Goal: Task Accomplishment & Management: Complete application form

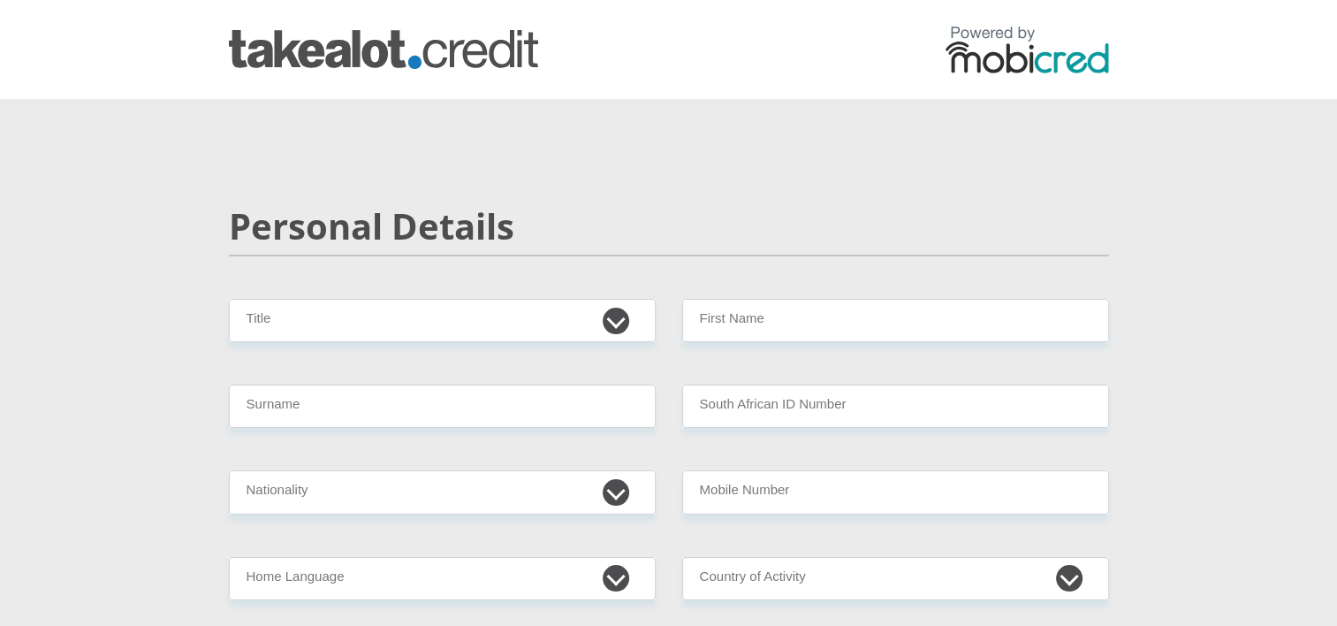
select select "Ms"
click at [229, 299] on select "Mr Ms Mrs Dr [PERSON_NAME]" at bounding box center [442, 320] width 427 height 43
click at [788, 293] on div "Personal Details" at bounding box center [669, 252] width 907 height 94
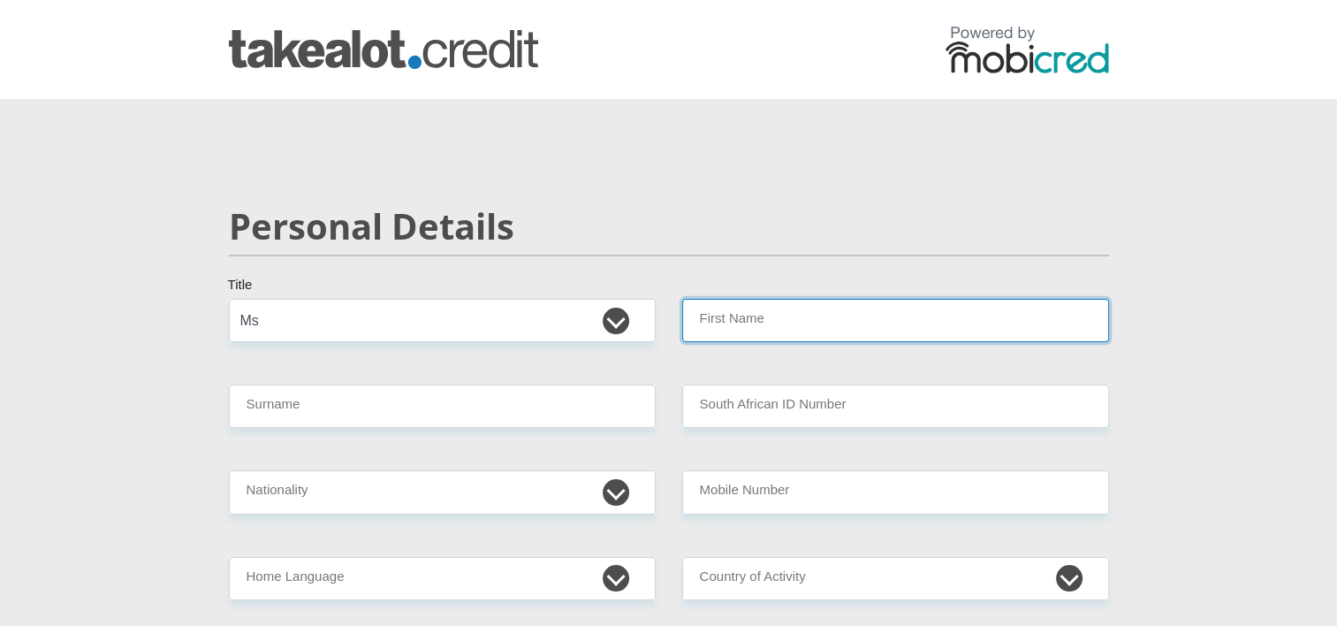
click at [768, 338] on input "First Name" at bounding box center [895, 320] width 427 height 43
type input "ChelseaClaire"
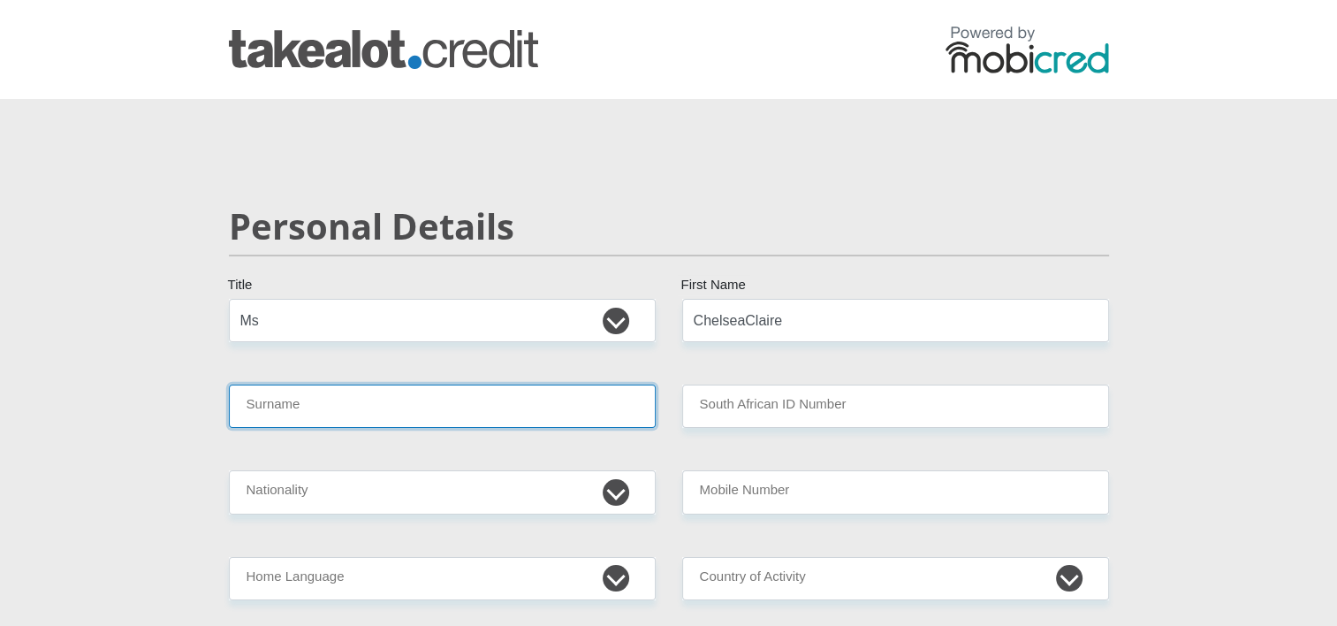
type input "[PERSON_NAME]"
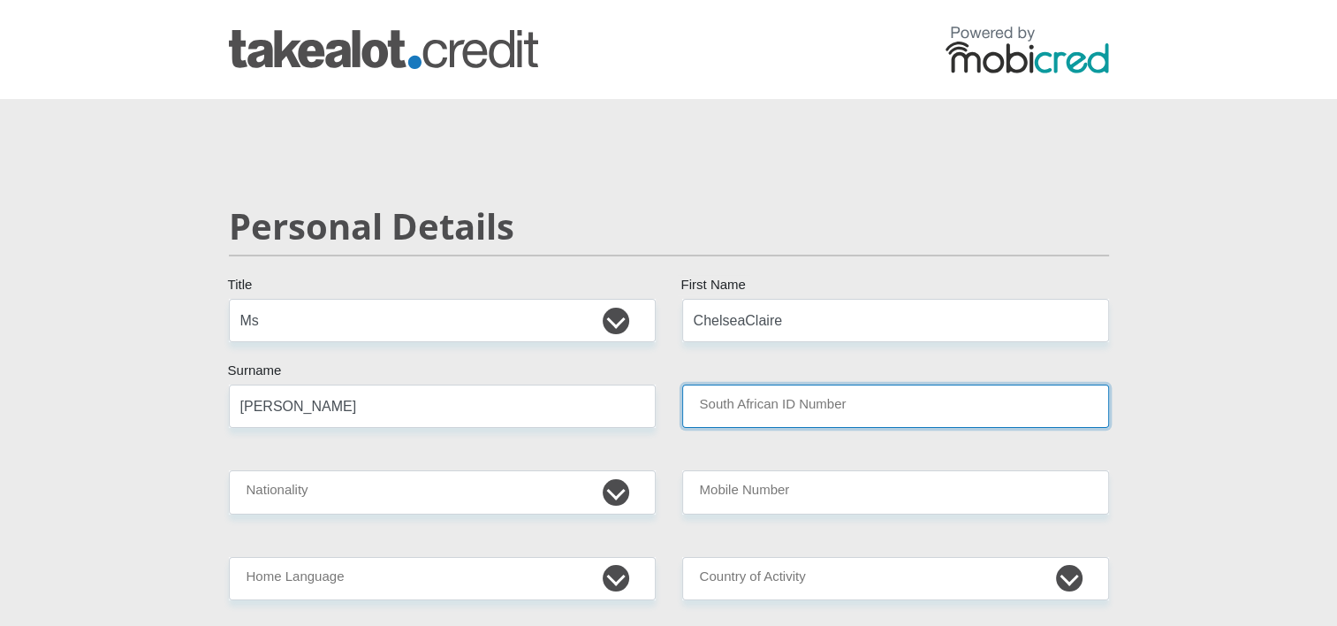
type input "9406030339089"
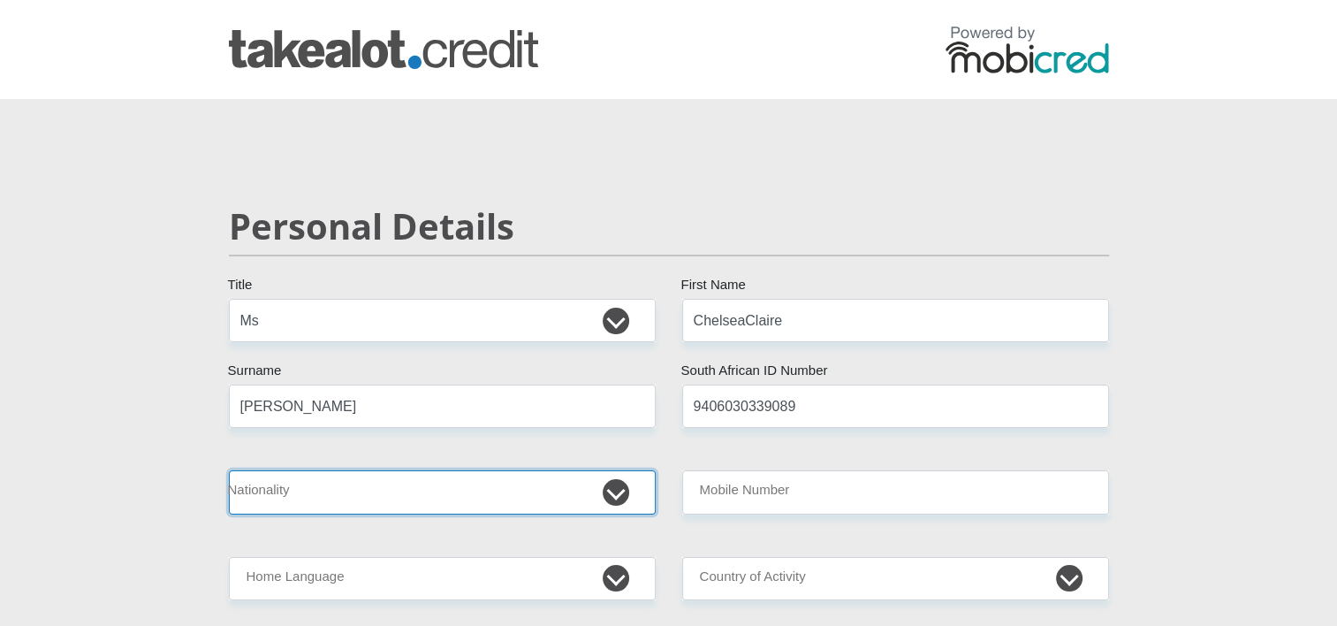
select select "ZAF"
type input "0738110116"
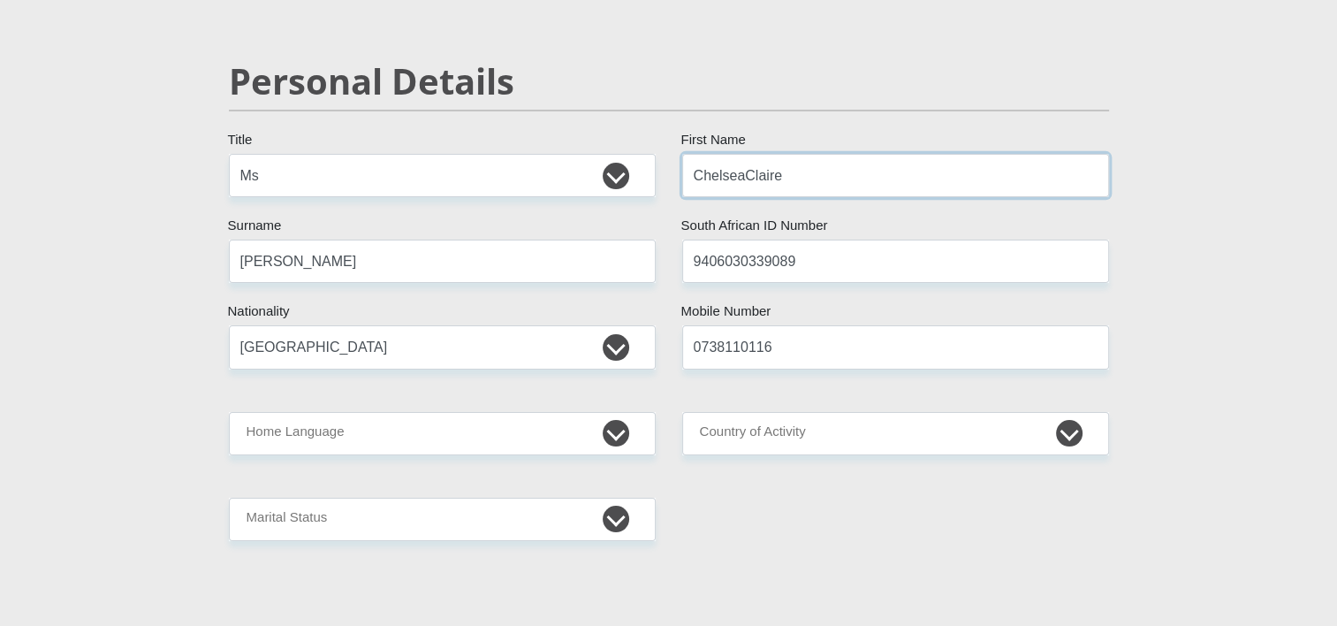
scroll to position [163, 0]
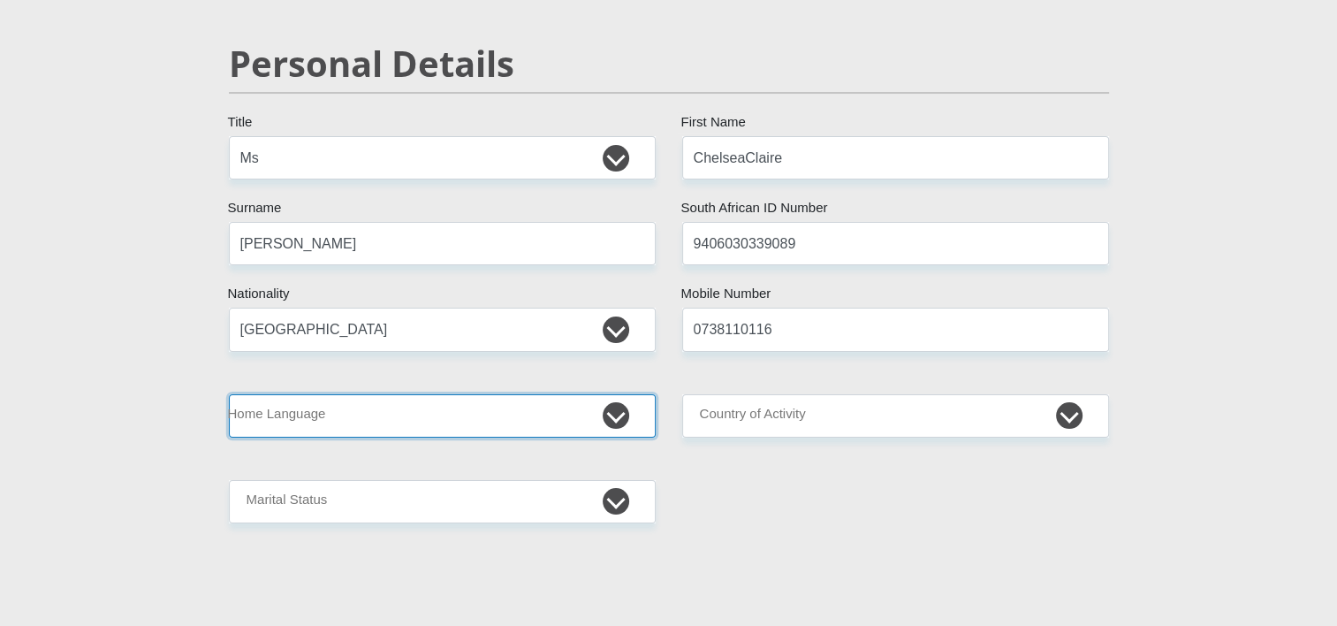
click at [543, 417] on select "Afrikaans English Sepedi South Ndebele Southern Sotho Swati Tsonga Tswana Venda…" at bounding box center [442, 415] width 427 height 43
select select "eng"
click at [229, 394] on select "Afrikaans English Sepedi South Ndebele Southern Sotho Swati Tsonga Tswana Venda…" at bounding box center [442, 415] width 427 height 43
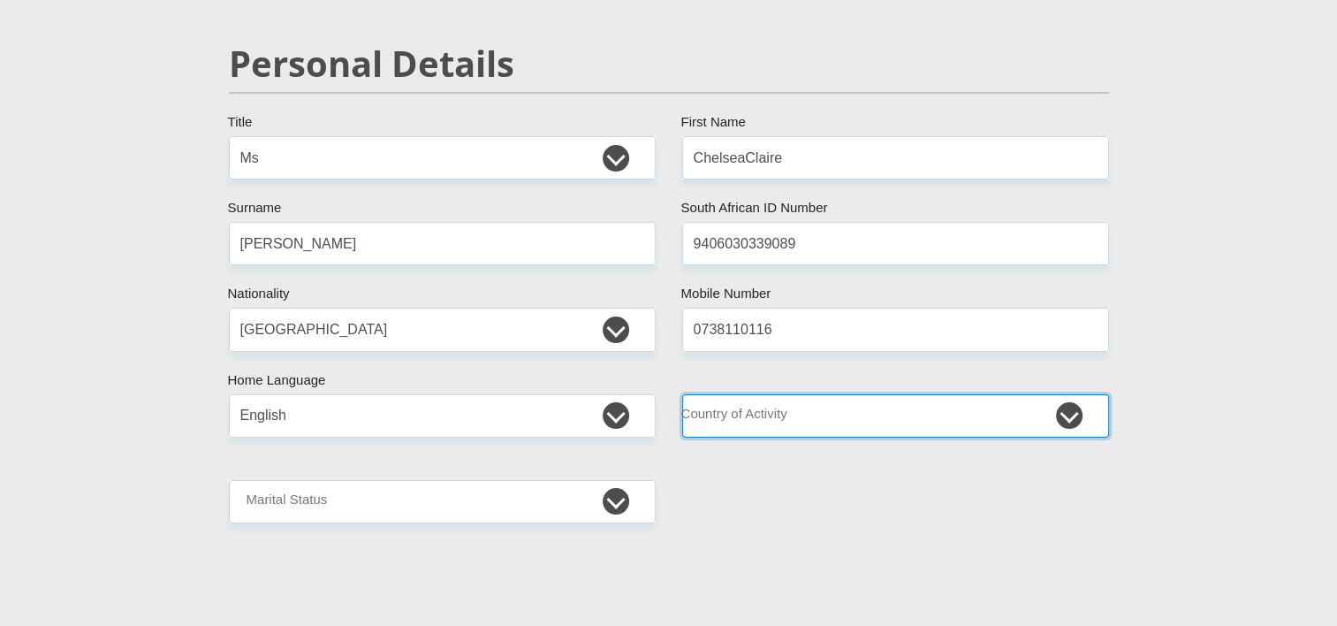
click at [1001, 411] on select "[GEOGRAPHIC_DATA] [GEOGRAPHIC_DATA] [GEOGRAPHIC_DATA] [GEOGRAPHIC_DATA] [GEOGRA…" at bounding box center [895, 415] width 427 height 43
select select "ZAF"
click at [682, 394] on select "[GEOGRAPHIC_DATA] [GEOGRAPHIC_DATA] [GEOGRAPHIC_DATA] [GEOGRAPHIC_DATA] [GEOGRA…" at bounding box center [895, 415] width 427 height 43
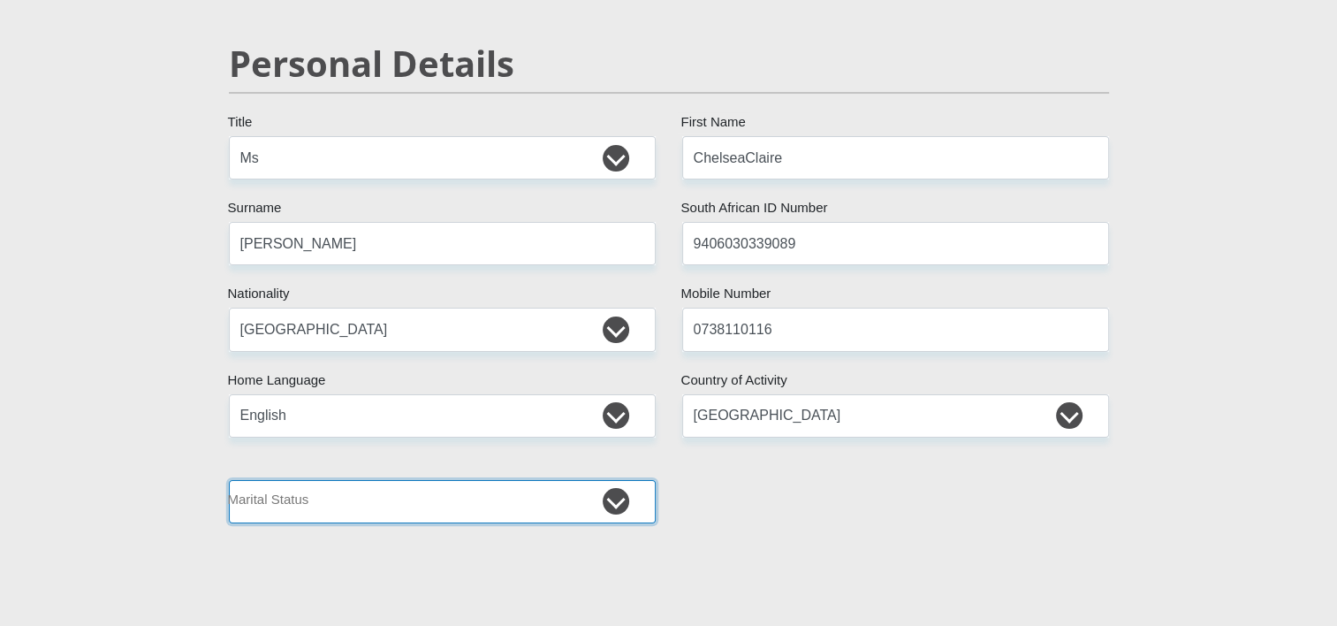
click at [436, 503] on select "Married ANC Single Divorced Widowed Married COP or Customary Law" at bounding box center [442, 501] width 427 height 43
select select "2"
click at [229, 480] on select "Married ANC Single Divorced Widowed Married COP or Customary Law" at bounding box center [442, 501] width 427 height 43
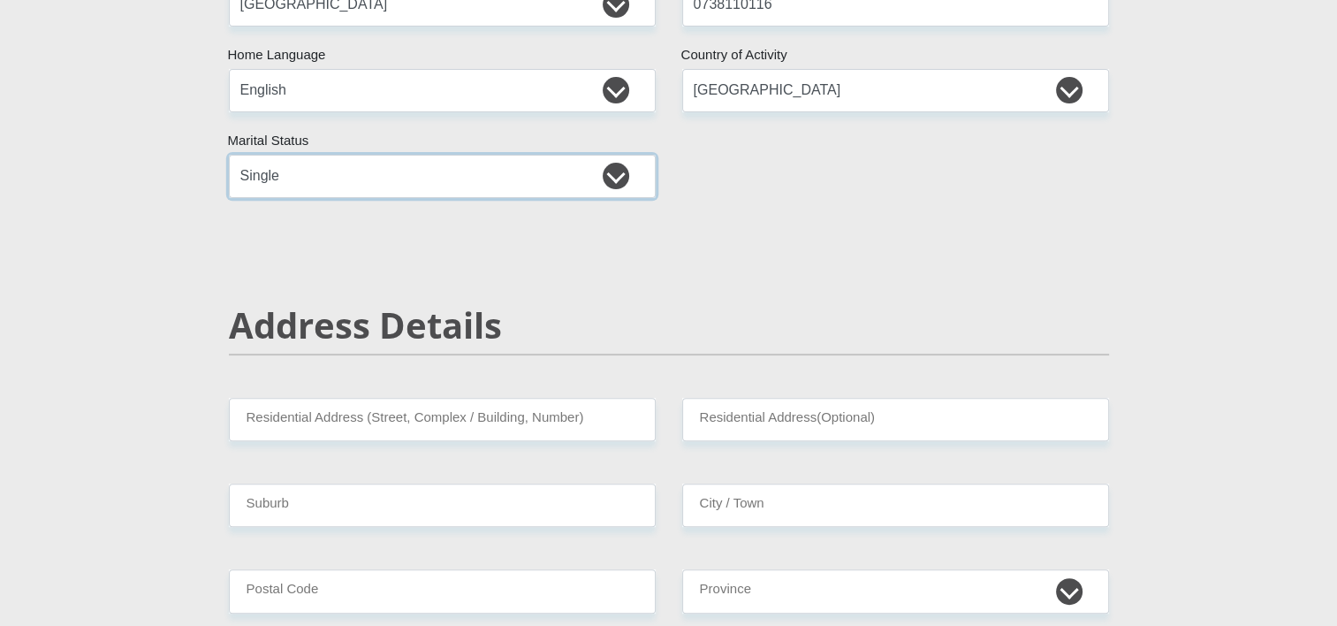
scroll to position [491, 0]
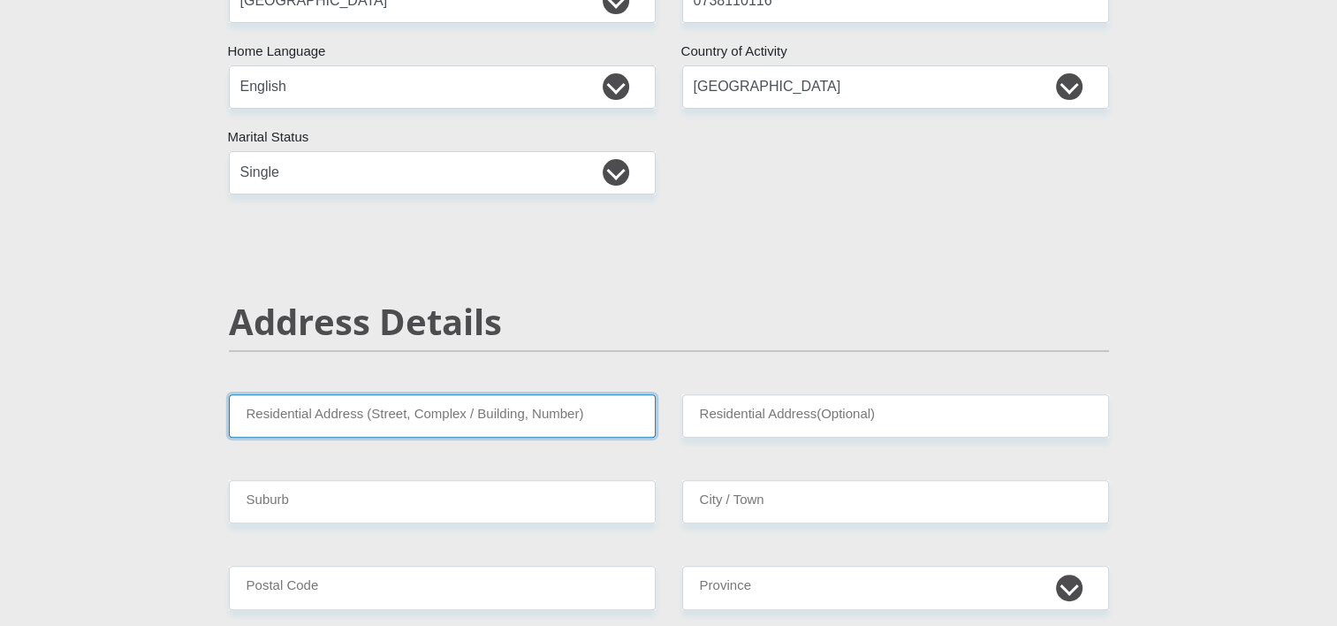
click at [409, 411] on input "Residential Address (Street, Complex / Building, Number)" at bounding box center [442, 415] width 427 height 43
type input "[STREET_ADDRESS]"
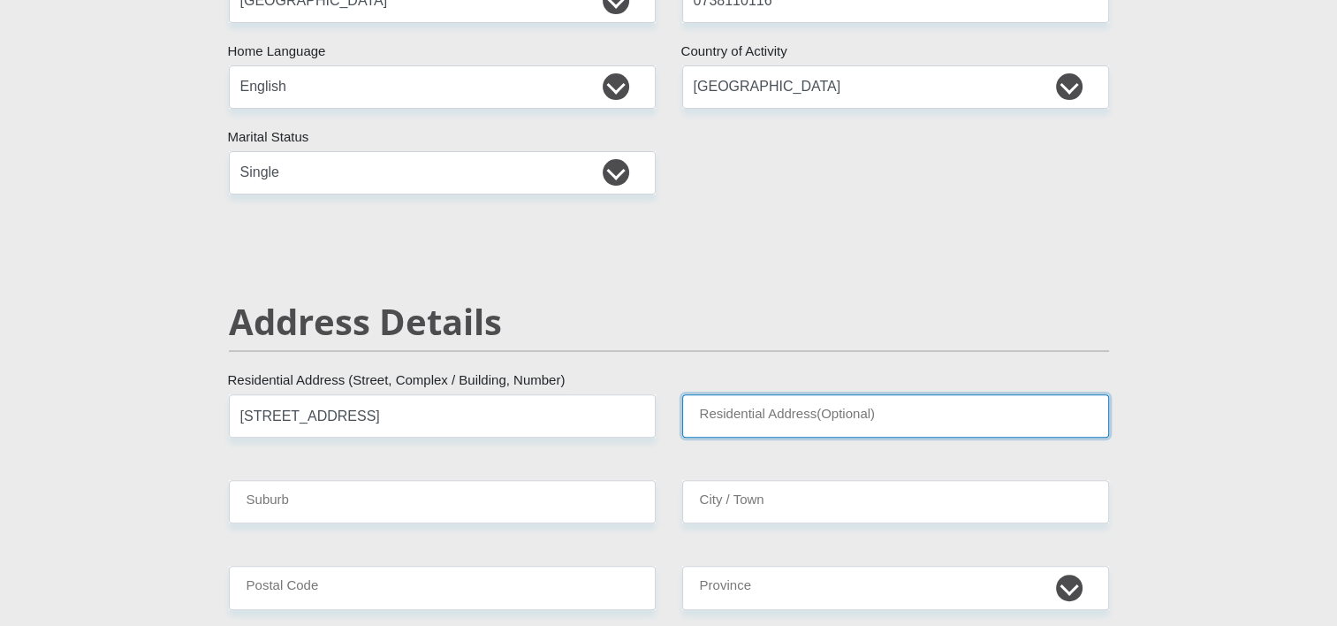
type input "[STREET_ADDRESS]"
type input "Surrey Estate"
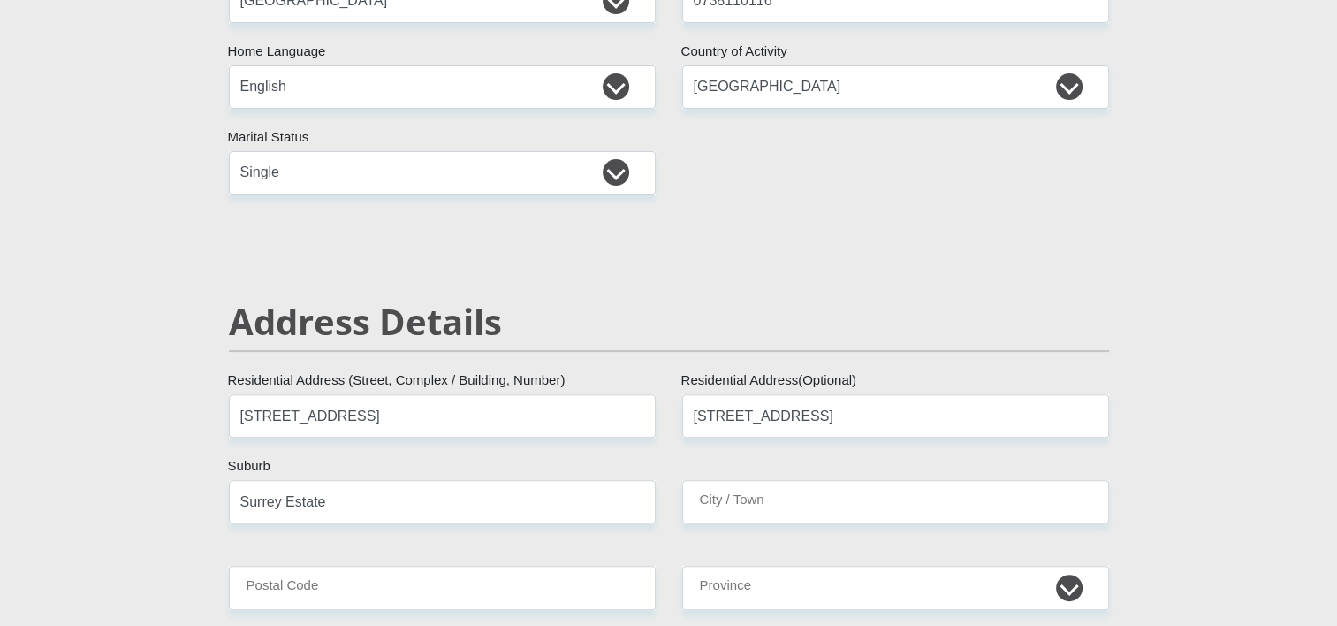
type input "Surrey Estate"
type input "[EMAIL_ADDRESS][DOMAIN_NAME]"
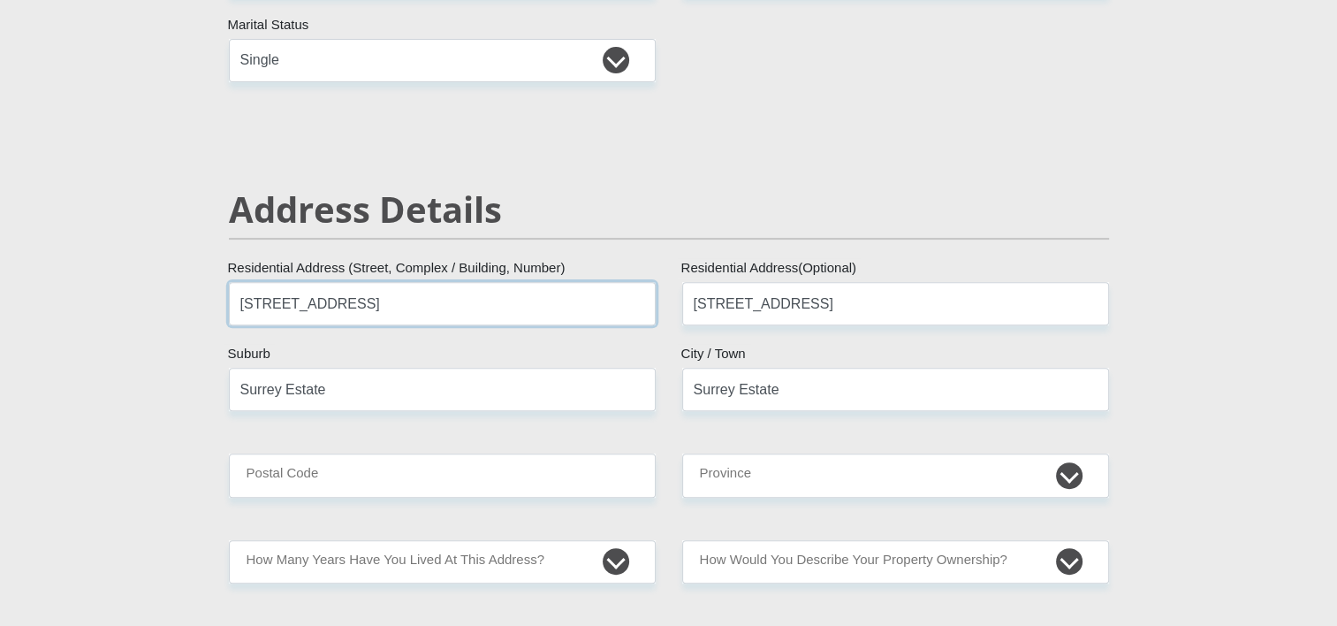
scroll to position [614, 0]
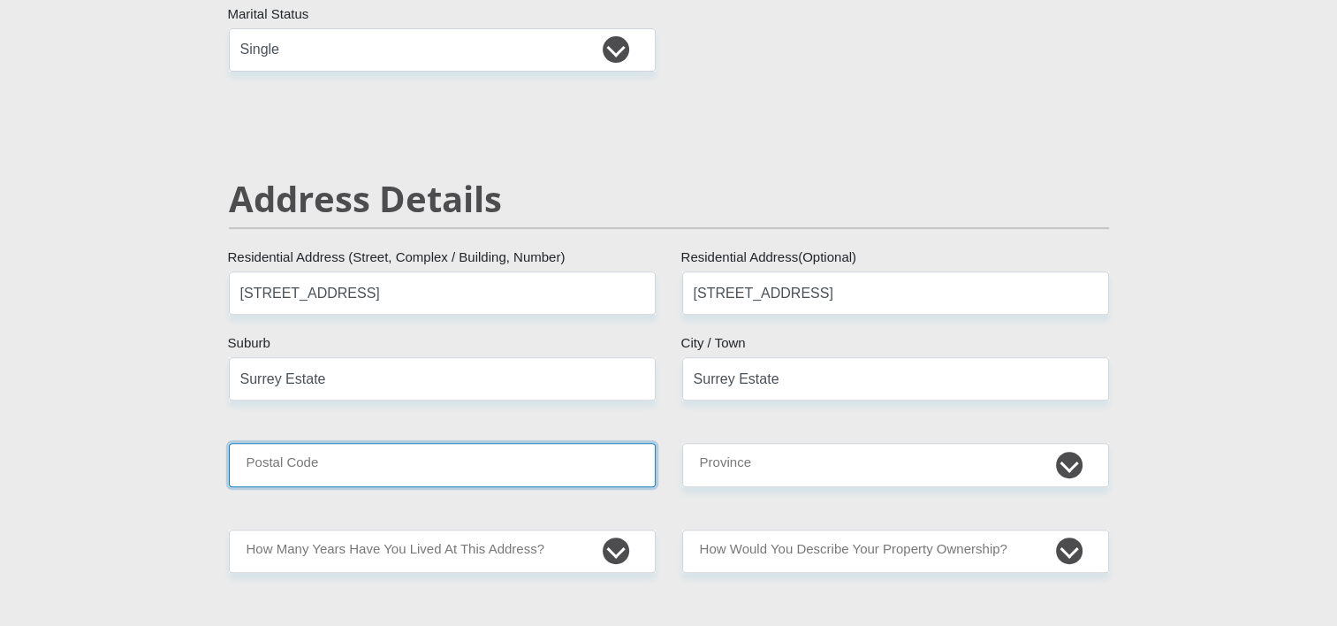
click at [433, 465] on input "Postal Code" at bounding box center [442, 464] width 427 height 43
type input "7764"
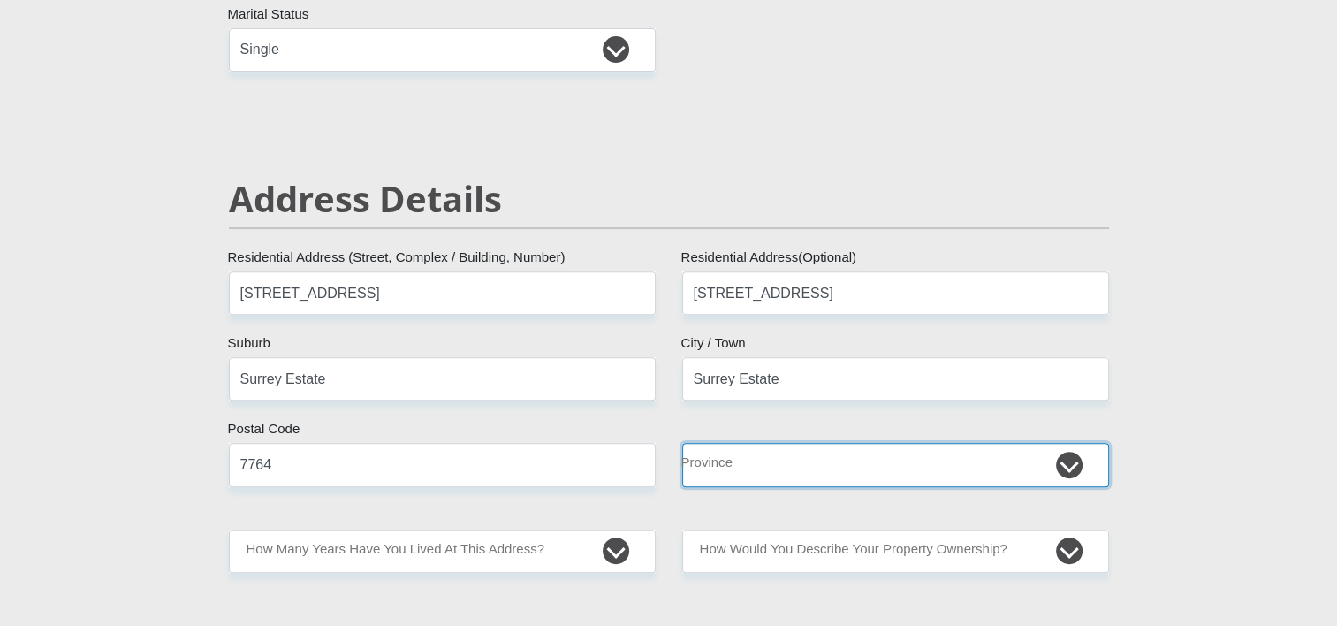
click at [728, 463] on select "Eastern Cape Free State [GEOGRAPHIC_DATA] [GEOGRAPHIC_DATA][DATE] [GEOGRAPHIC_D…" at bounding box center [895, 464] width 427 height 43
select select "Western Cape"
click at [682, 443] on select "Eastern Cape Free State [GEOGRAPHIC_DATA] [GEOGRAPHIC_DATA][DATE] [GEOGRAPHIC_D…" at bounding box center [895, 464] width 427 height 43
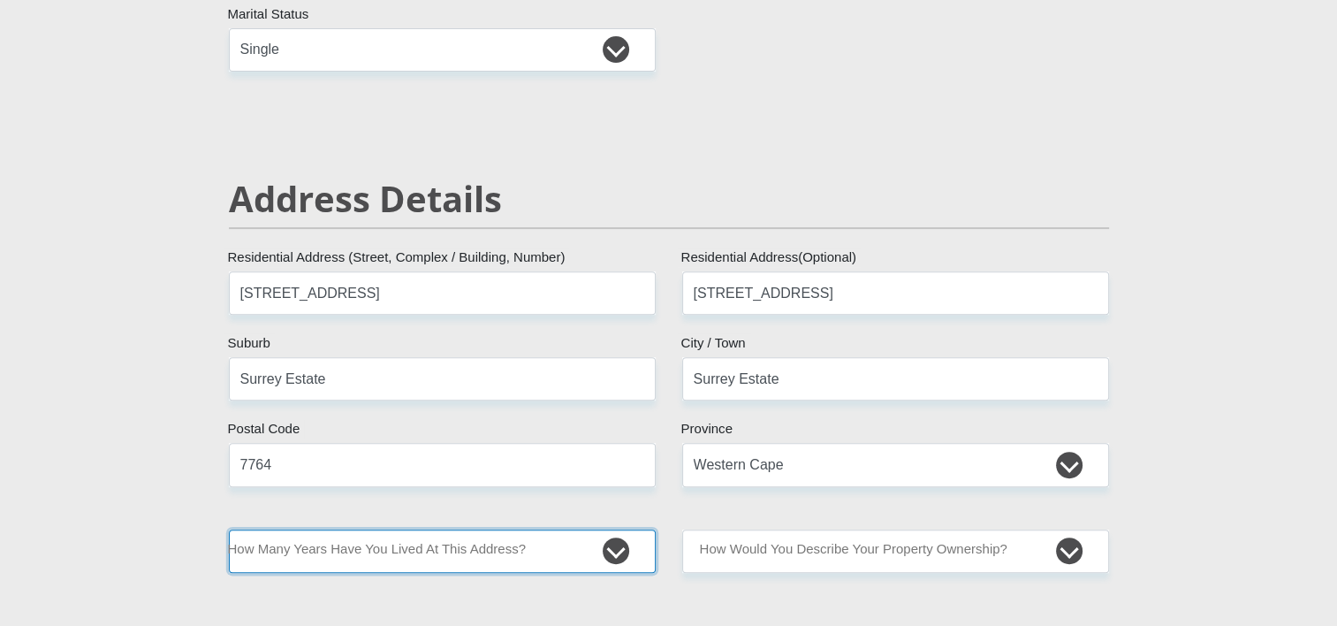
click at [517, 555] on select "less than 1 year 1-3 years 3-5 years 5+ years" at bounding box center [442, 550] width 427 height 43
select select "0"
click at [229, 529] on select "less than 1 year 1-3 years 3-5 years 5+ years" at bounding box center [442, 550] width 427 height 43
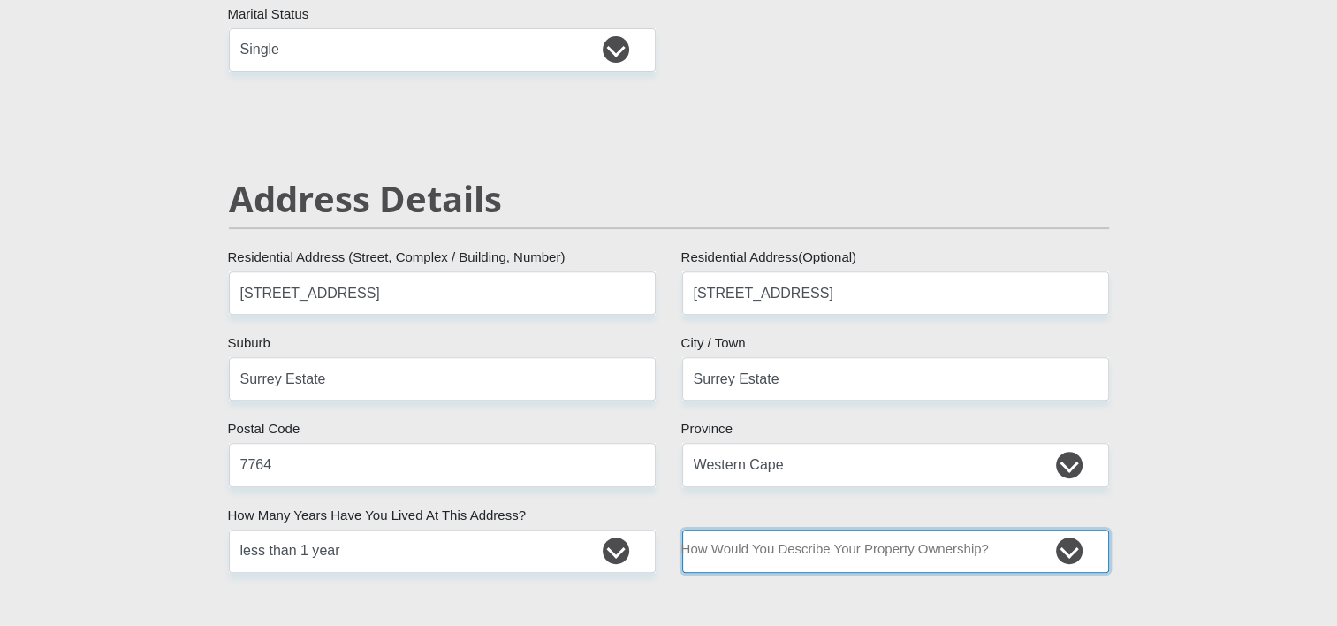
click at [921, 551] on select "Owned Rented Family Owned Company Dwelling" at bounding box center [895, 550] width 427 height 43
select select "Rented"
click at [682, 529] on select "Owned Rented Family Owned Company Dwelling" at bounding box center [895, 550] width 427 height 43
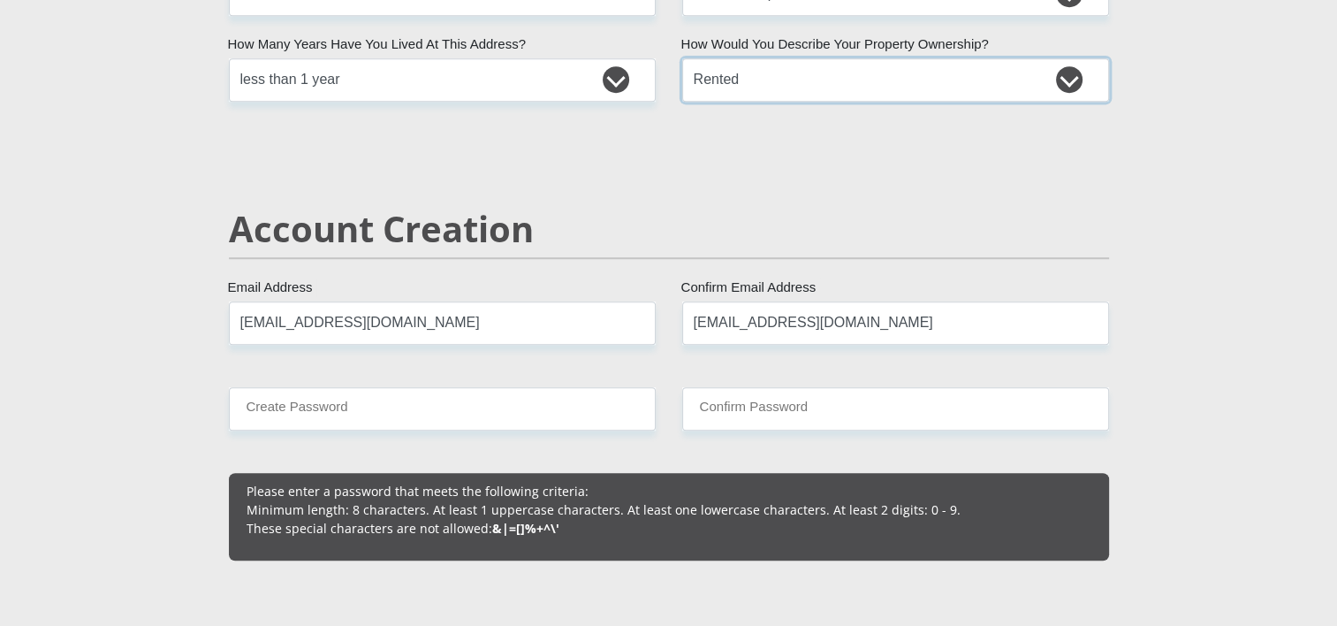
scroll to position [1085, 0]
click at [501, 322] on input "[EMAIL_ADDRESS][DOMAIN_NAME]" at bounding box center [442, 322] width 427 height 43
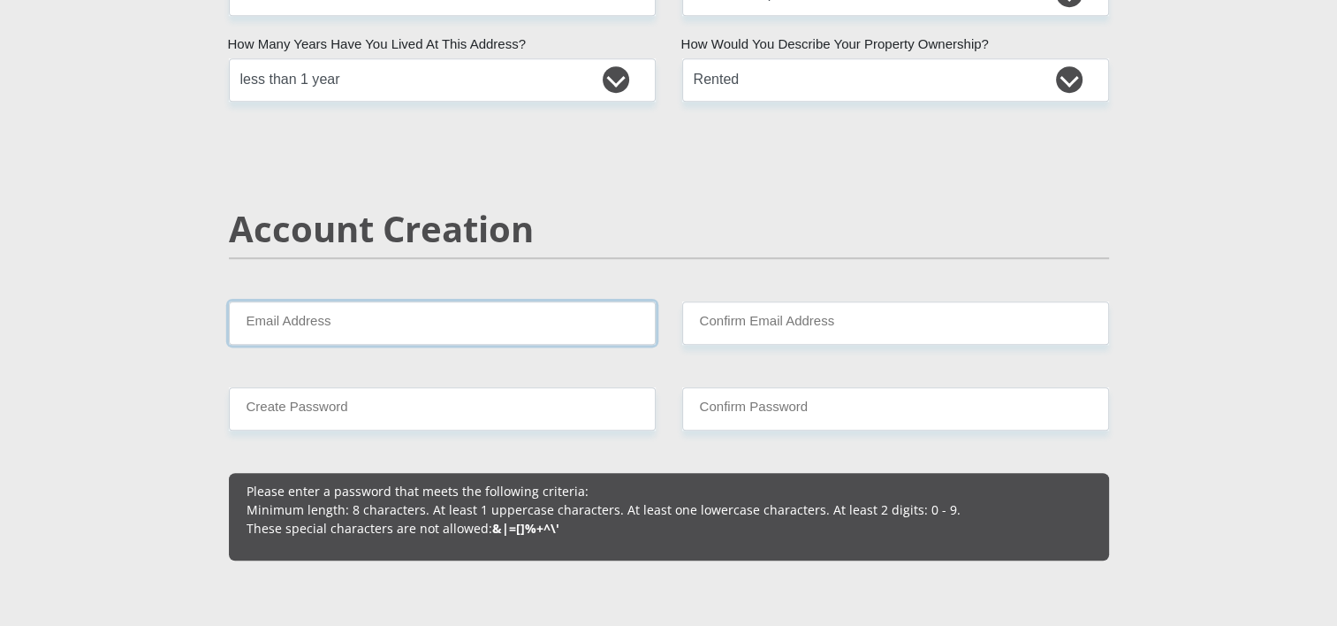
scroll to position [1128, 0]
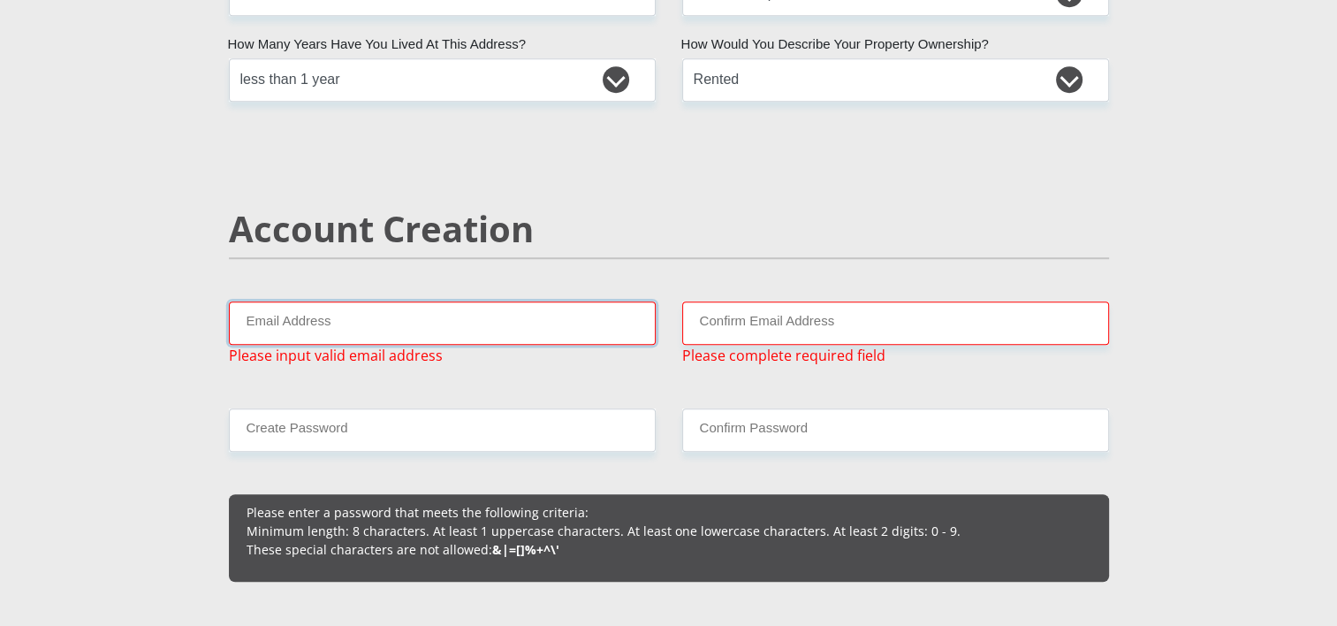
click at [376, 328] on input "Email Address" at bounding box center [442, 322] width 427 height 43
type input "[EMAIL_ADDRESS][DOMAIN_NAME]"
type input "[STREET_ADDRESS],"
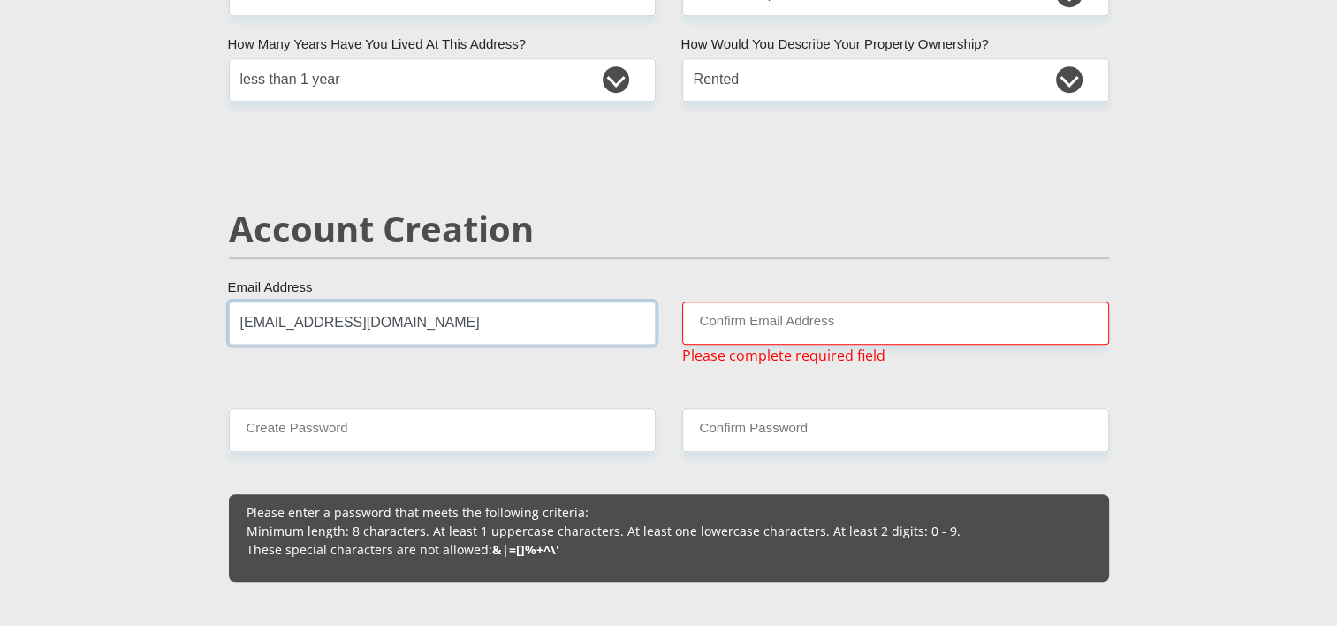
type input "[EMAIL_ADDRESS][DOMAIN_NAME]"
type input "Ottery, [GEOGRAPHIC_DATA]"
type input "[EMAIL_ADDRESS][DOMAIN_NAME]"
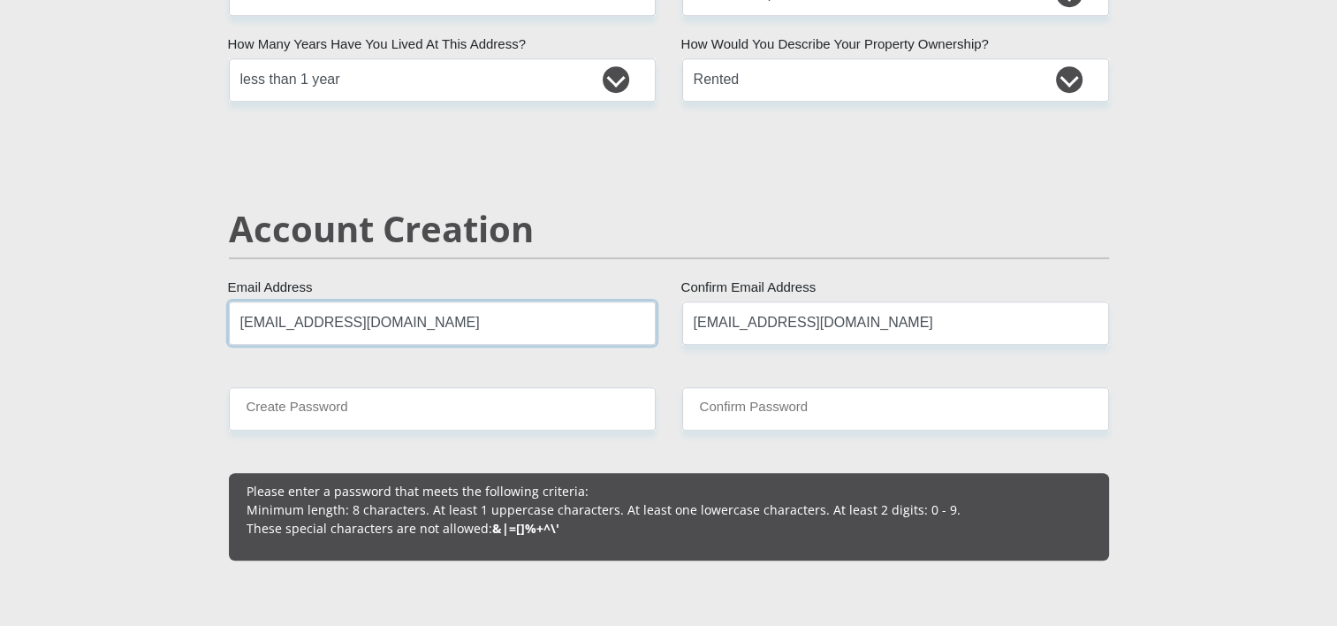
click at [510, 322] on input "[EMAIL_ADDRESS][DOMAIN_NAME]" at bounding box center [442, 322] width 427 height 43
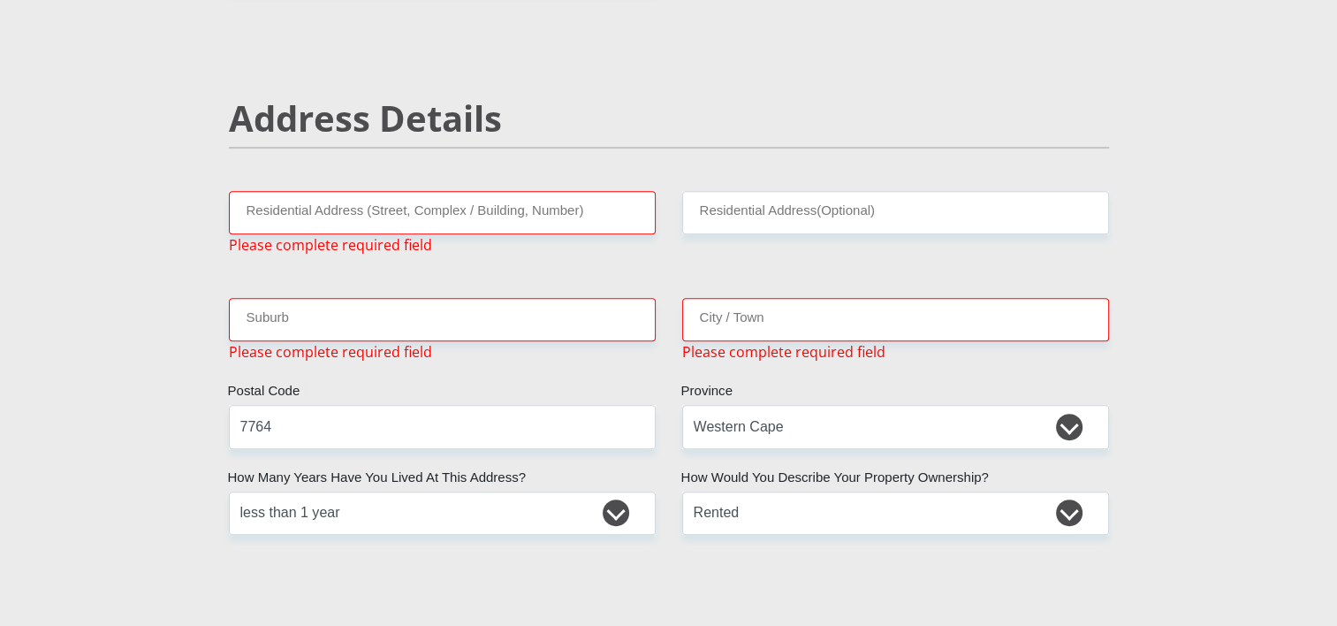
scroll to position [693, 0]
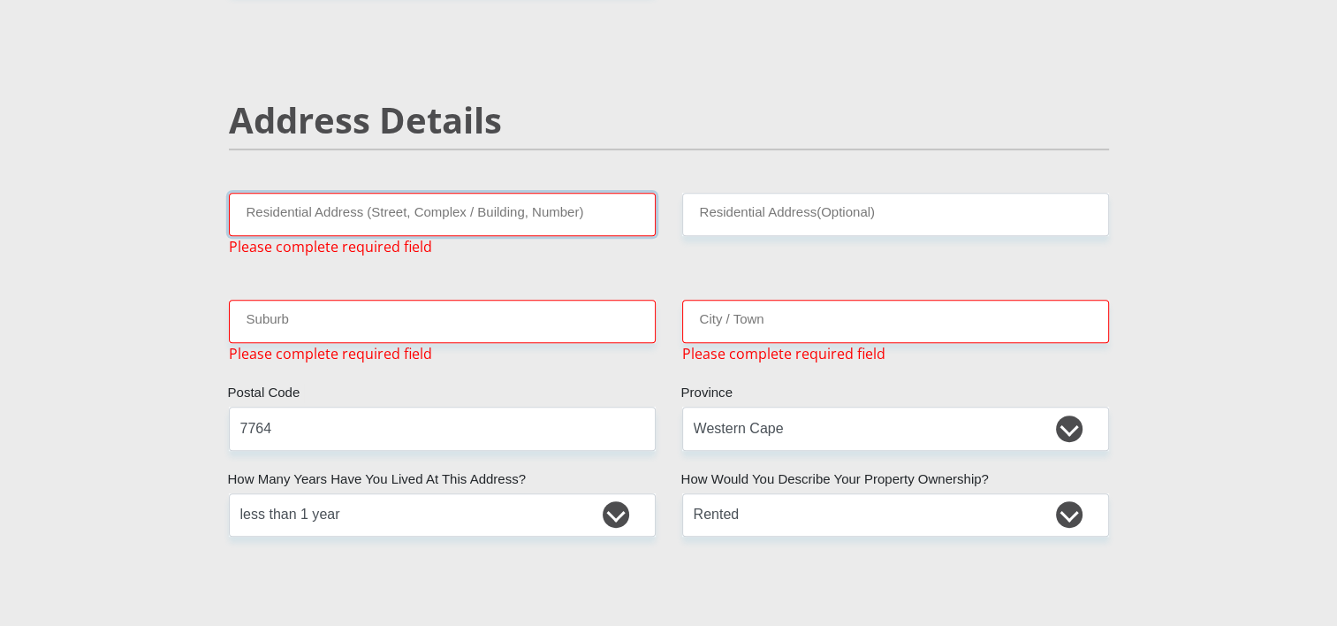
click at [445, 218] on input "Residential Address (Street, Complex / Building, Number)" at bounding box center [442, 214] width 427 height 43
type input "[STREET_ADDRESS]"
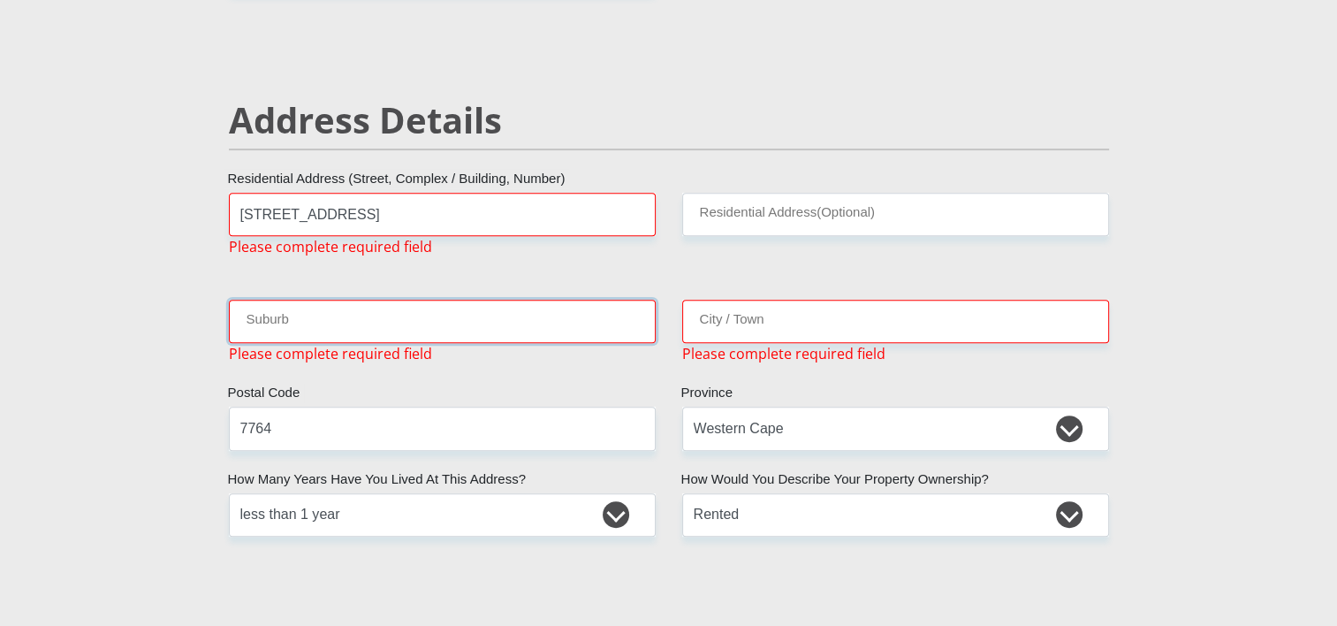
type input "[GEOGRAPHIC_DATA]"
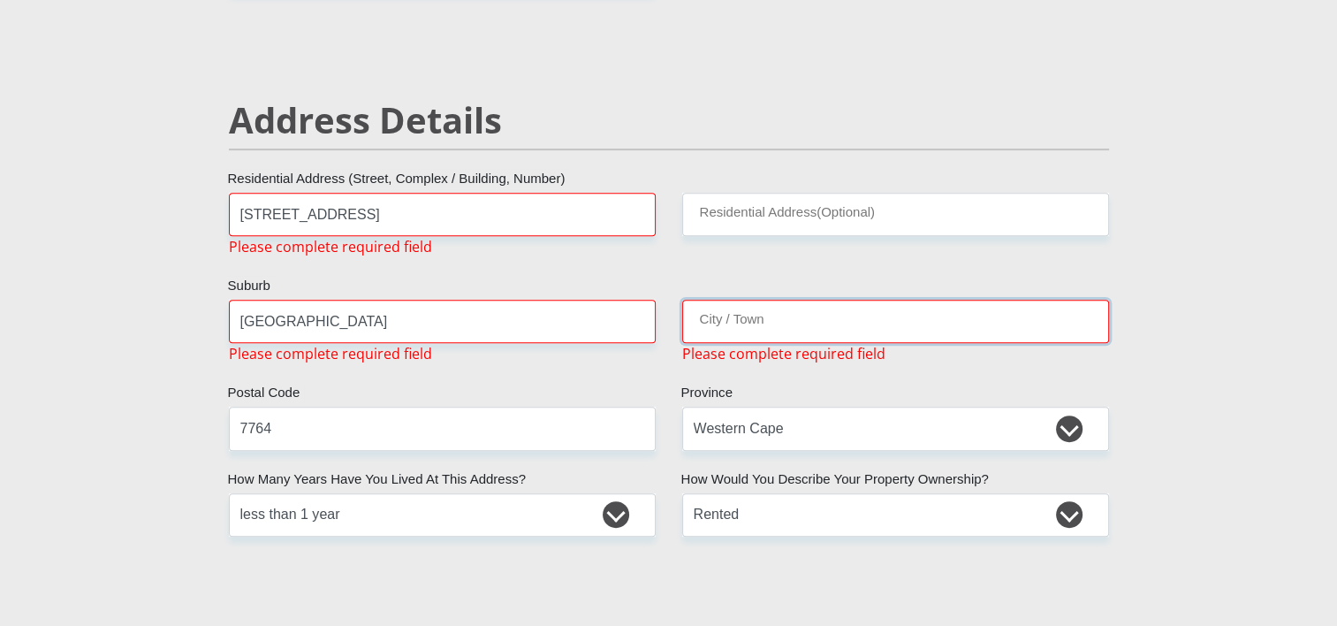
type input "[GEOGRAPHIC_DATA]"
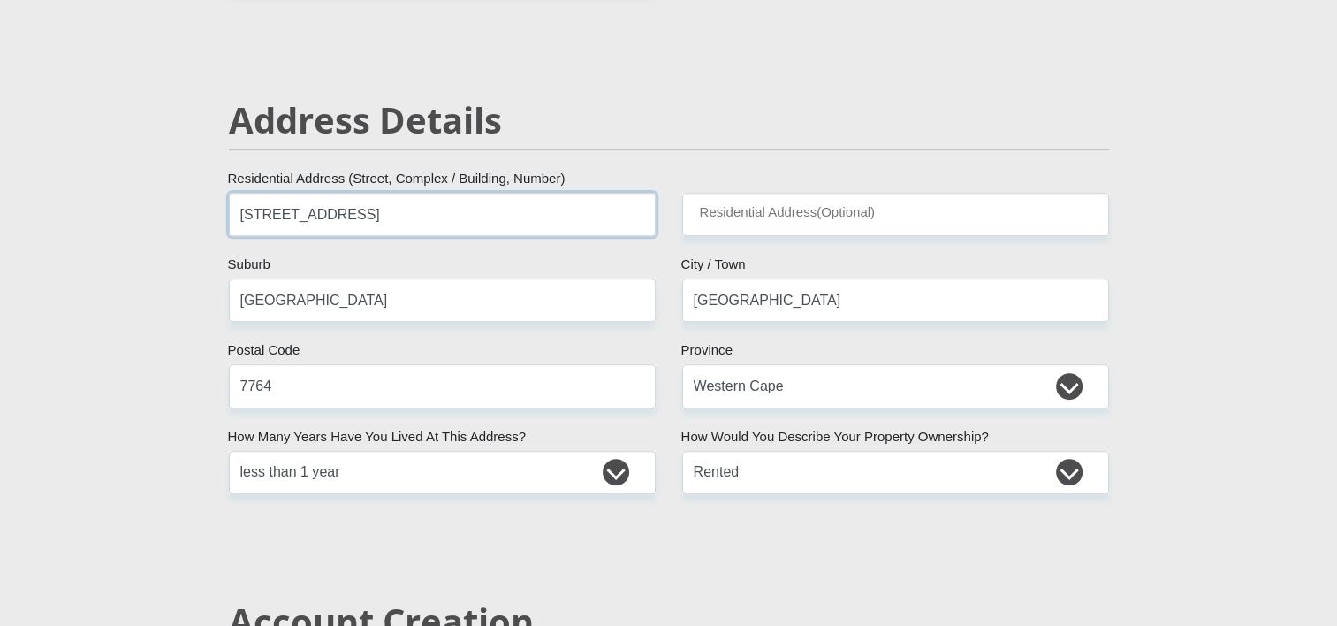
click at [388, 215] on input "[STREET_ADDRESS]" at bounding box center [442, 214] width 427 height 43
click at [742, 201] on input "Residential Address(Optional)" at bounding box center [895, 214] width 427 height 43
paste input "[STREET_ADDRESS]"
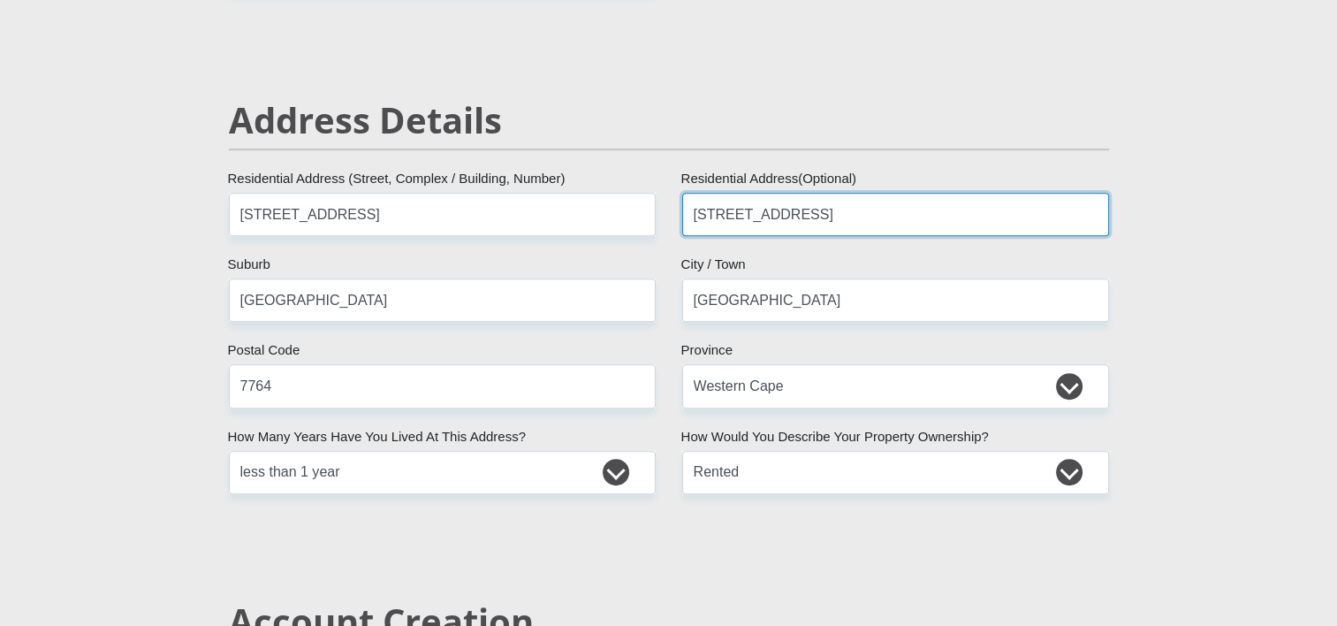
click at [837, 217] on input "[STREET_ADDRESS]" at bounding box center [895, 214] width 427 height 43
type input "[STREET_ADDRESS]"
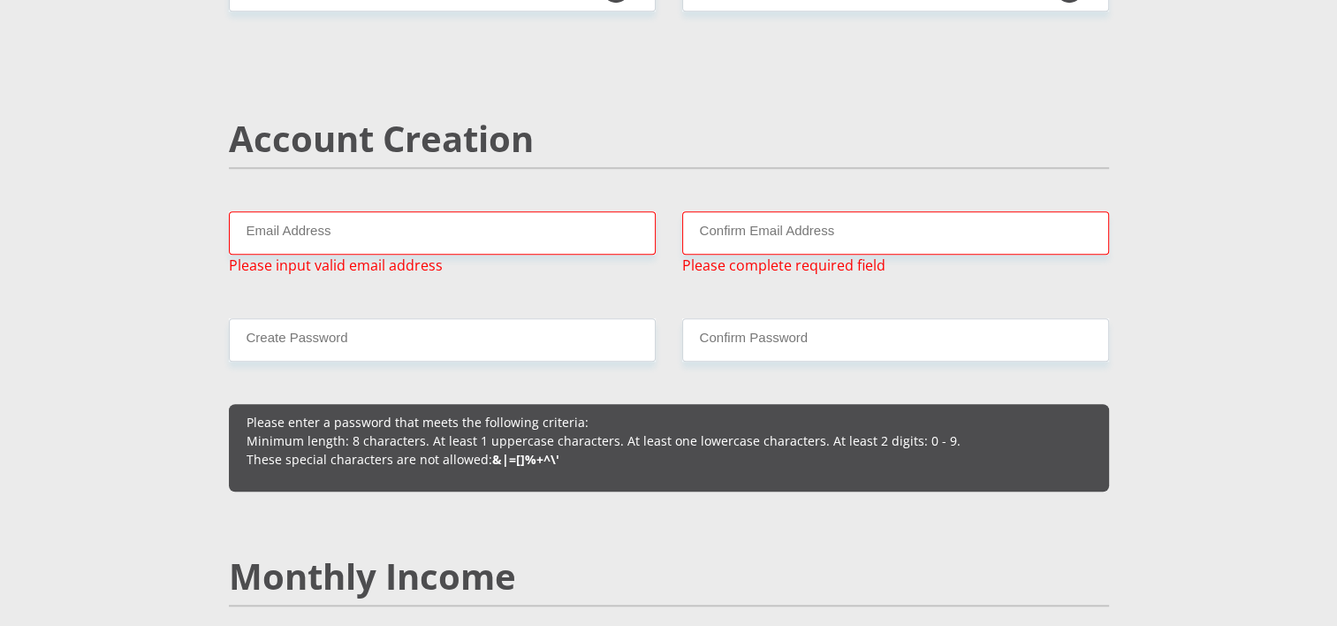
scroll to position [1180, 0]
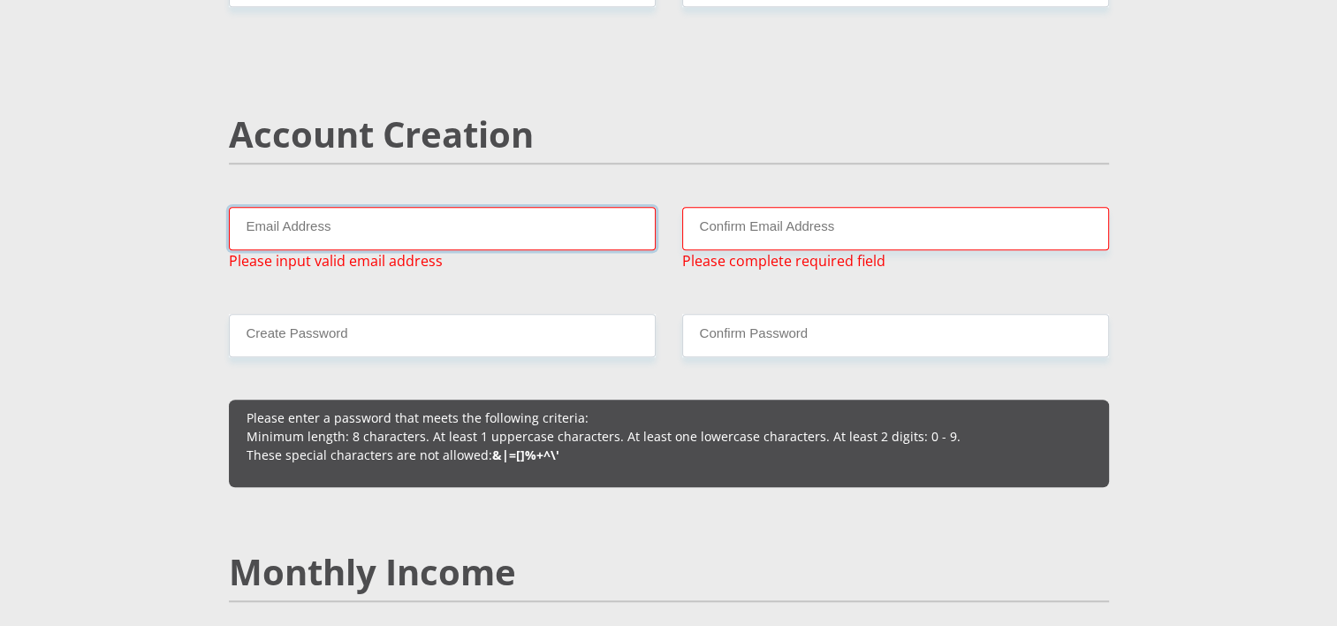
click at [499, 235] on input "Email Address" at bounding box center [442, 228] width 427 height 43
type input "[EMAIL_ADDRESS][DOMAIN_NAME]"
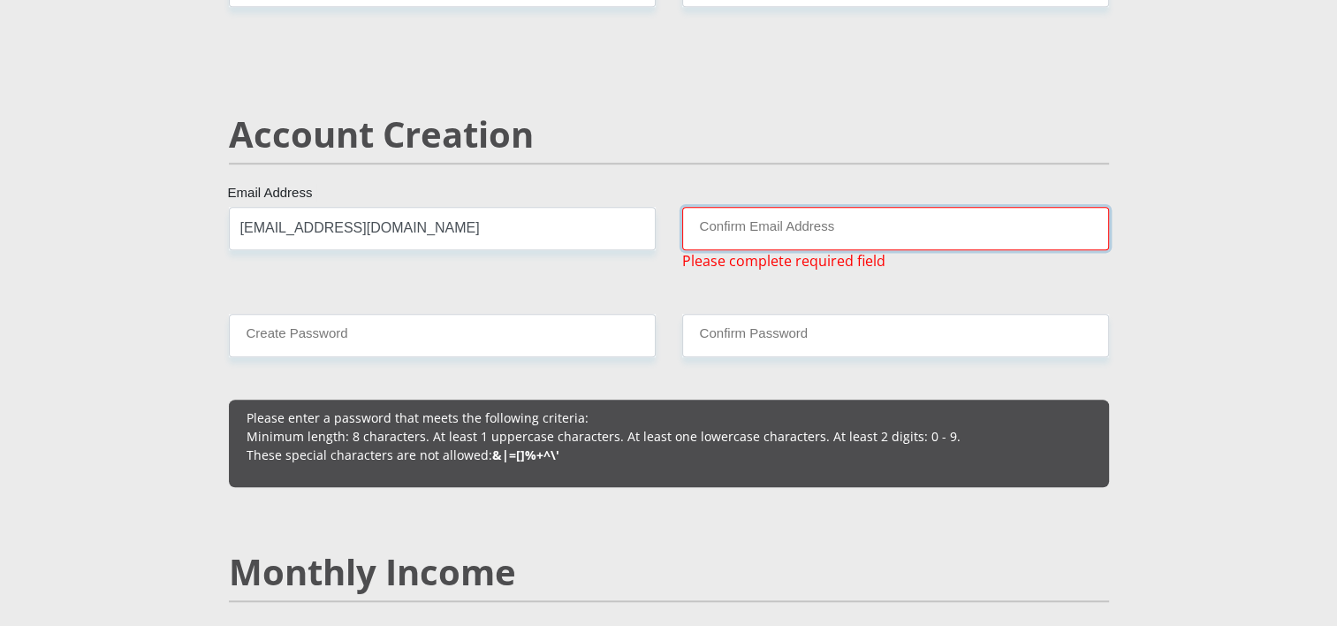
type input "[EMAIL_ADDRESS][DOMAIN_NAME]"
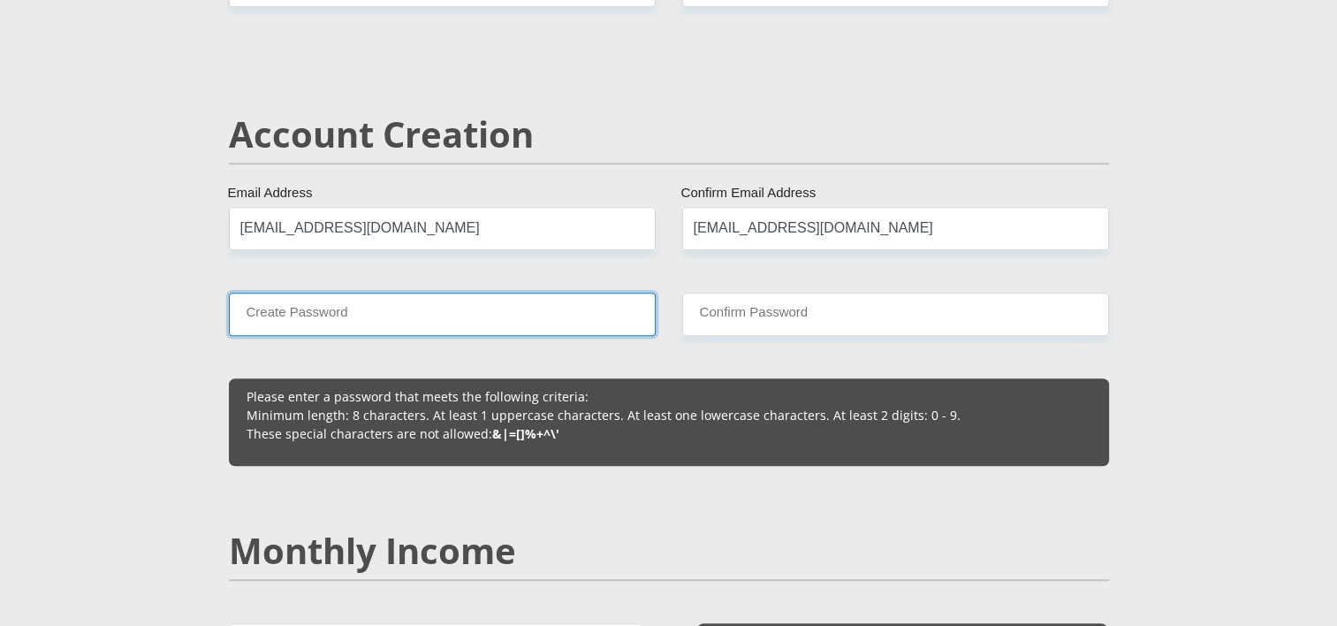
click at [428, 309] on input "Create Password" at bounding box center [442, 313] width 427 height 43
type input "MasterSloane@!0504"
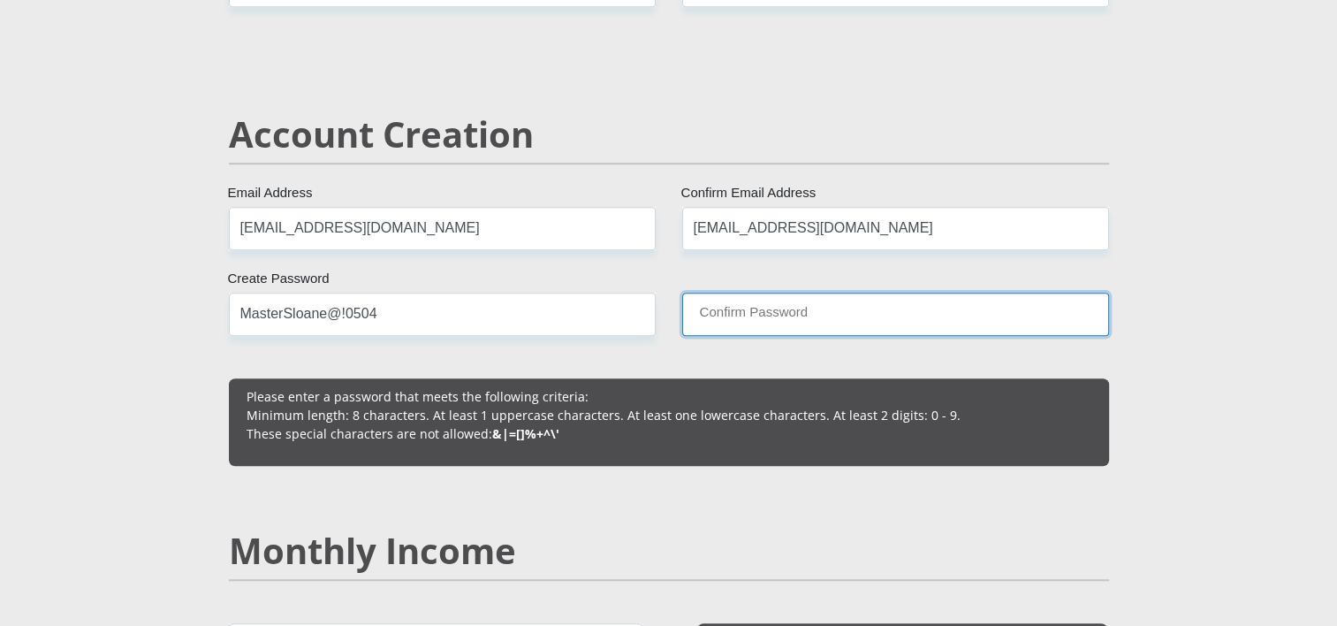
click at [715, 304] on input "Confirm Password" at bounding box center [895, 313] width 427 height 43
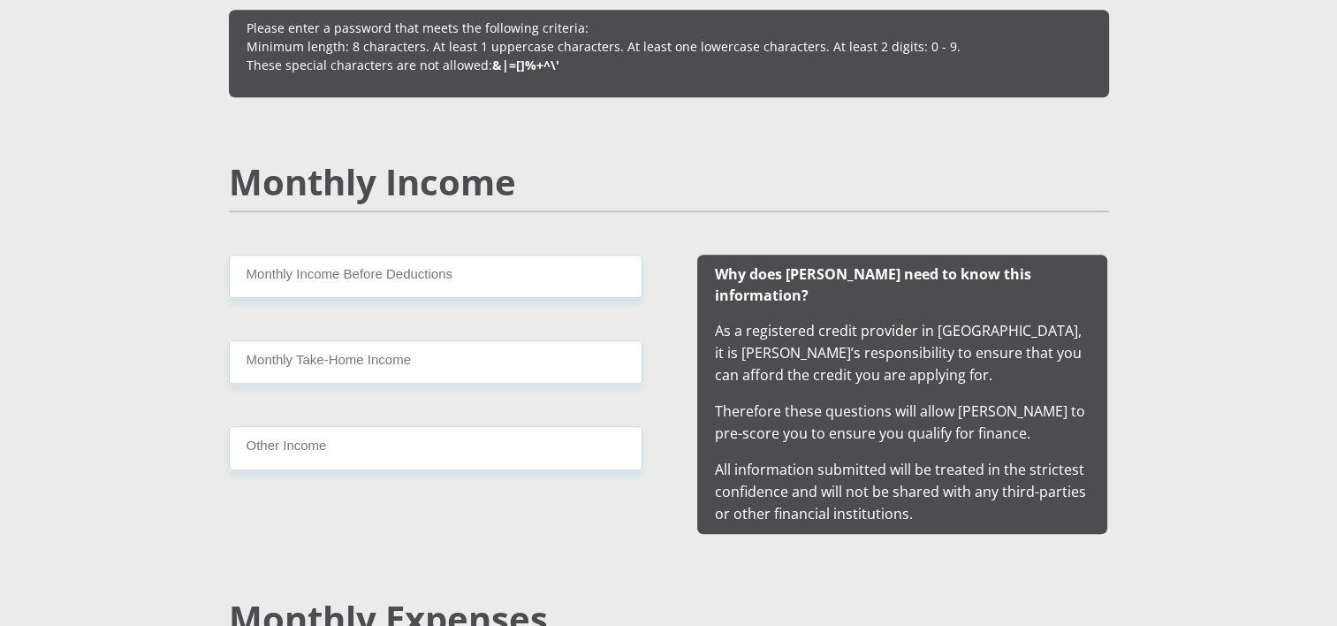
scroll to position [1547, 0]
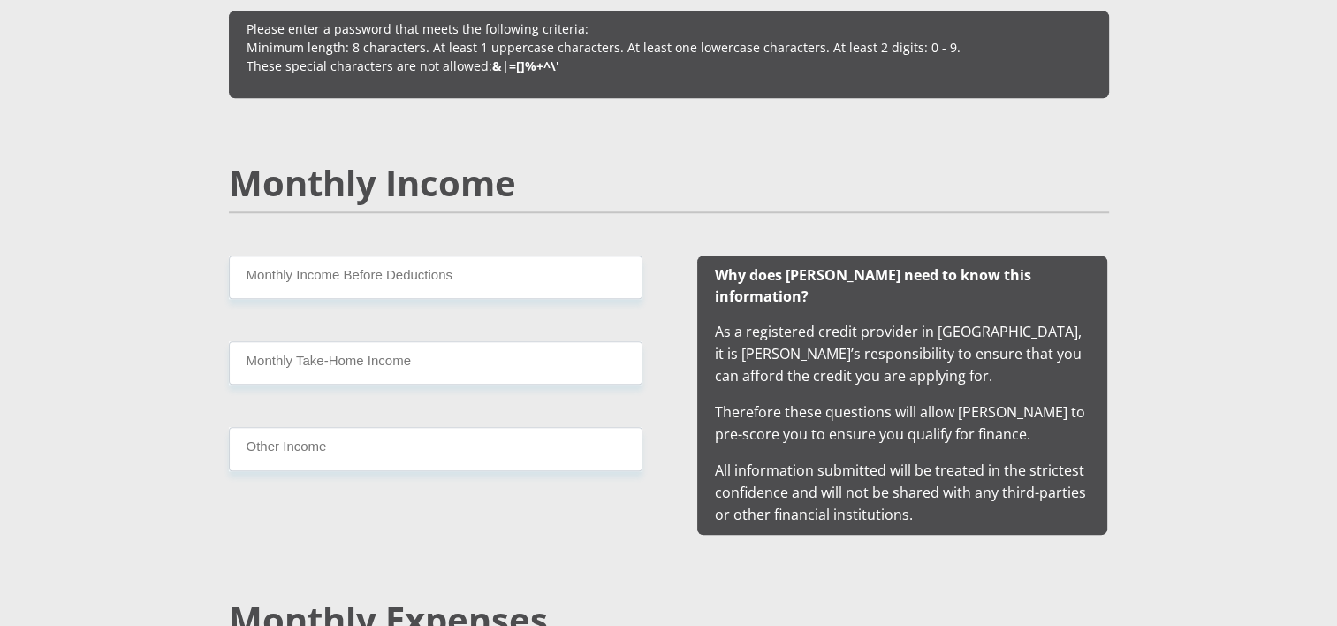
type input "MasterSloane@!0504"
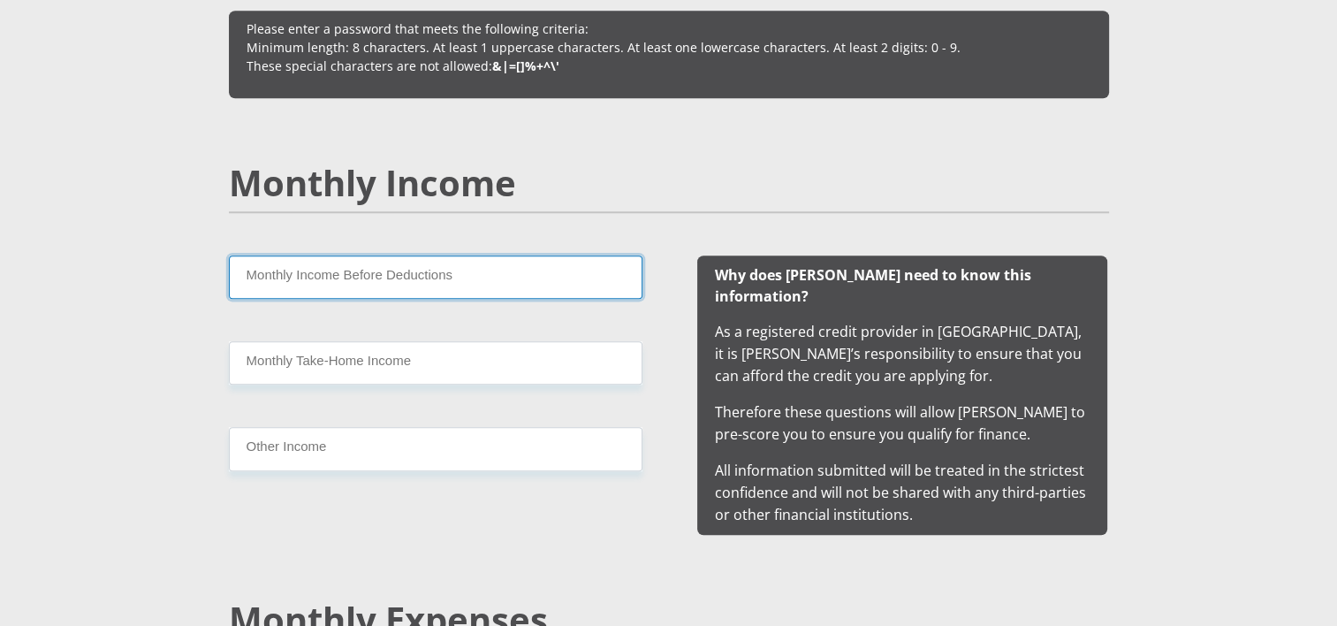
click at [379, 264] on input "Monthly Income Before Deductions" at bounding box center [436, 276] width 414 height 43
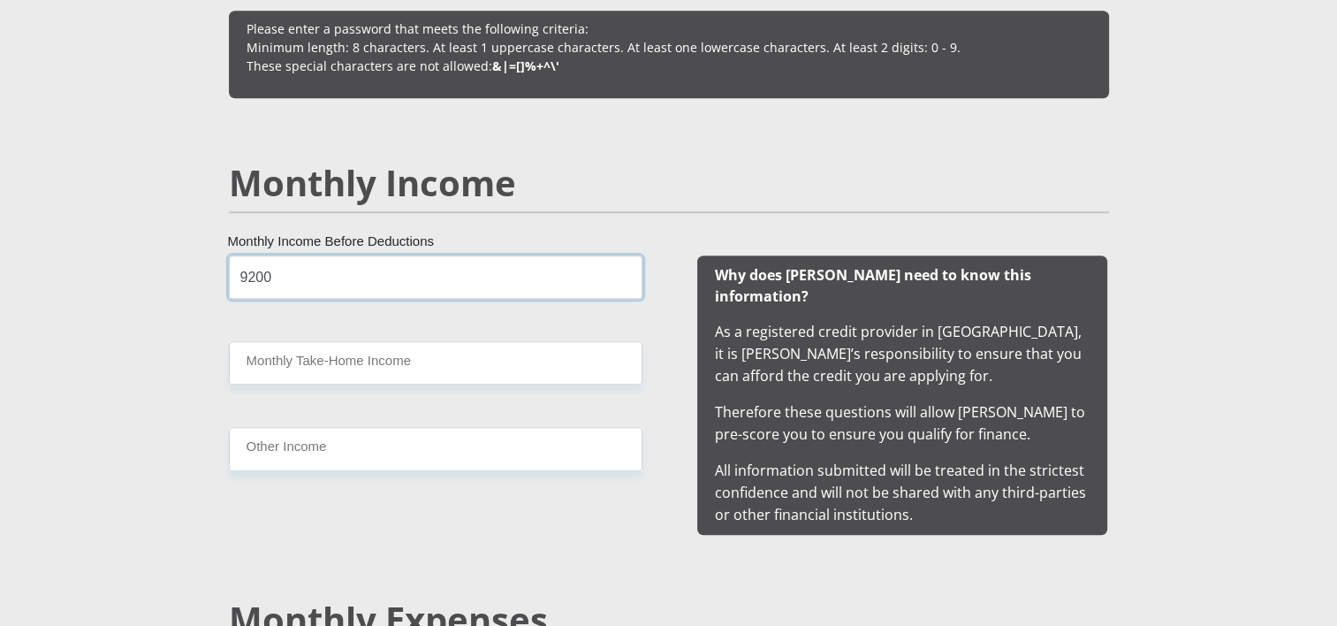
type input "9200"
type input "8800"
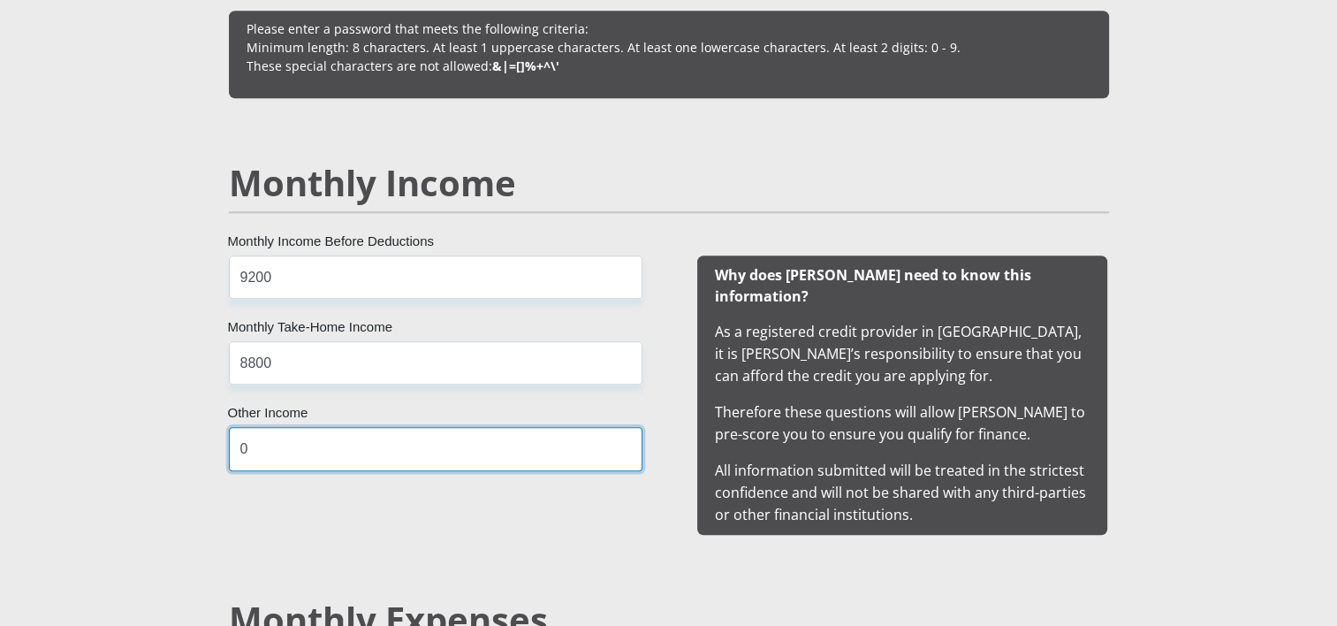
type input "0"
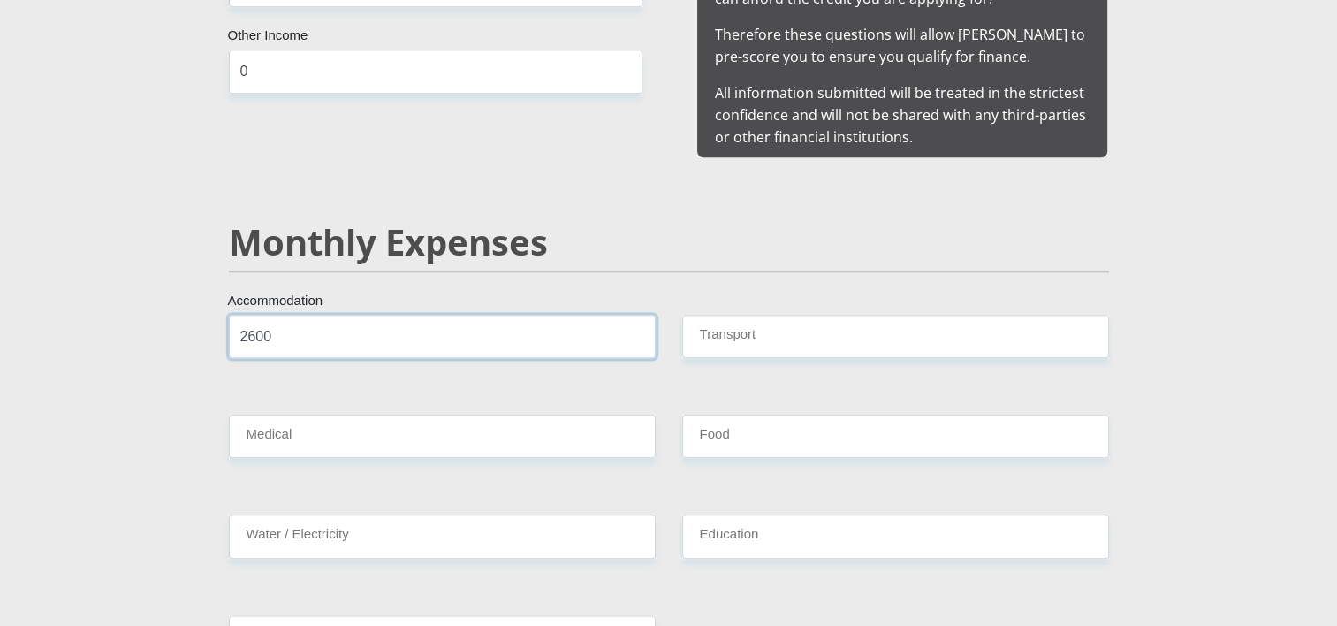
type input "2600"
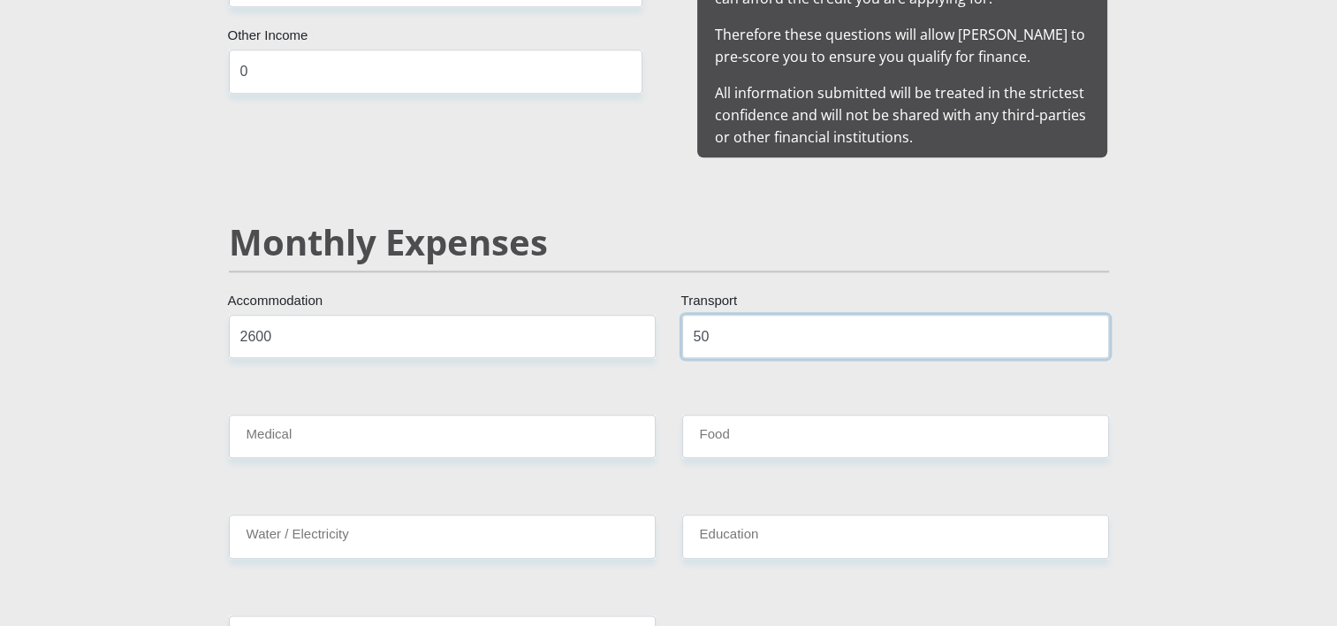
type input "5"
type input "0"
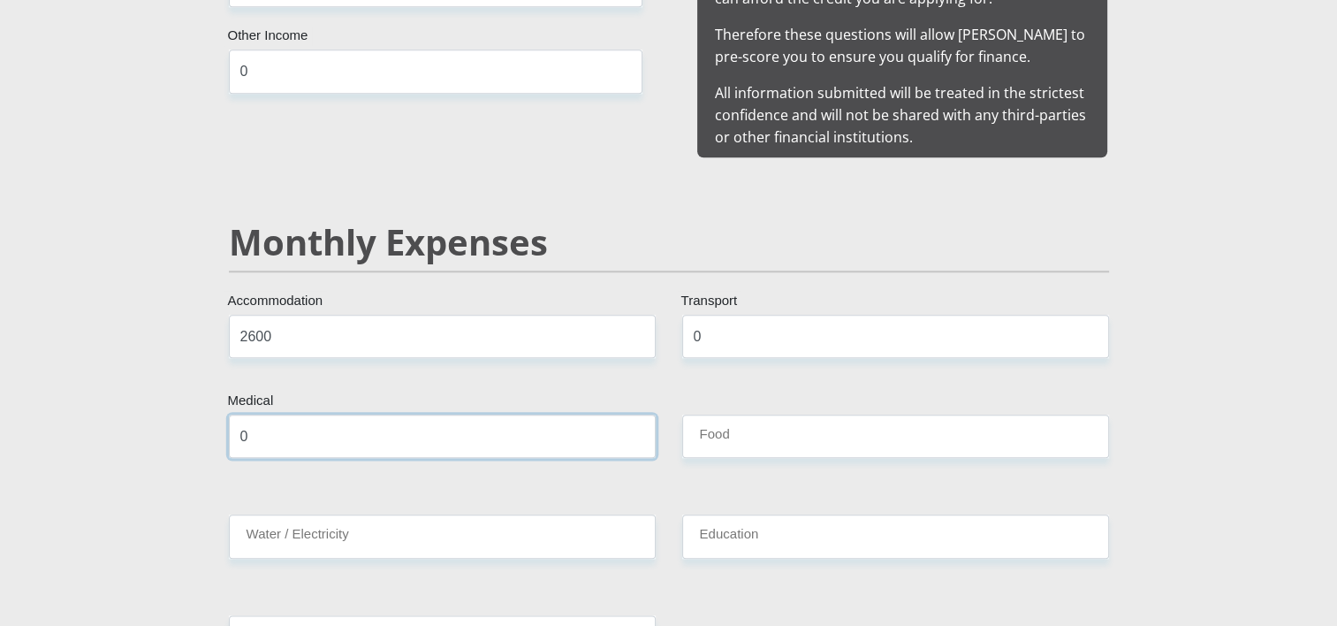
type input "0"
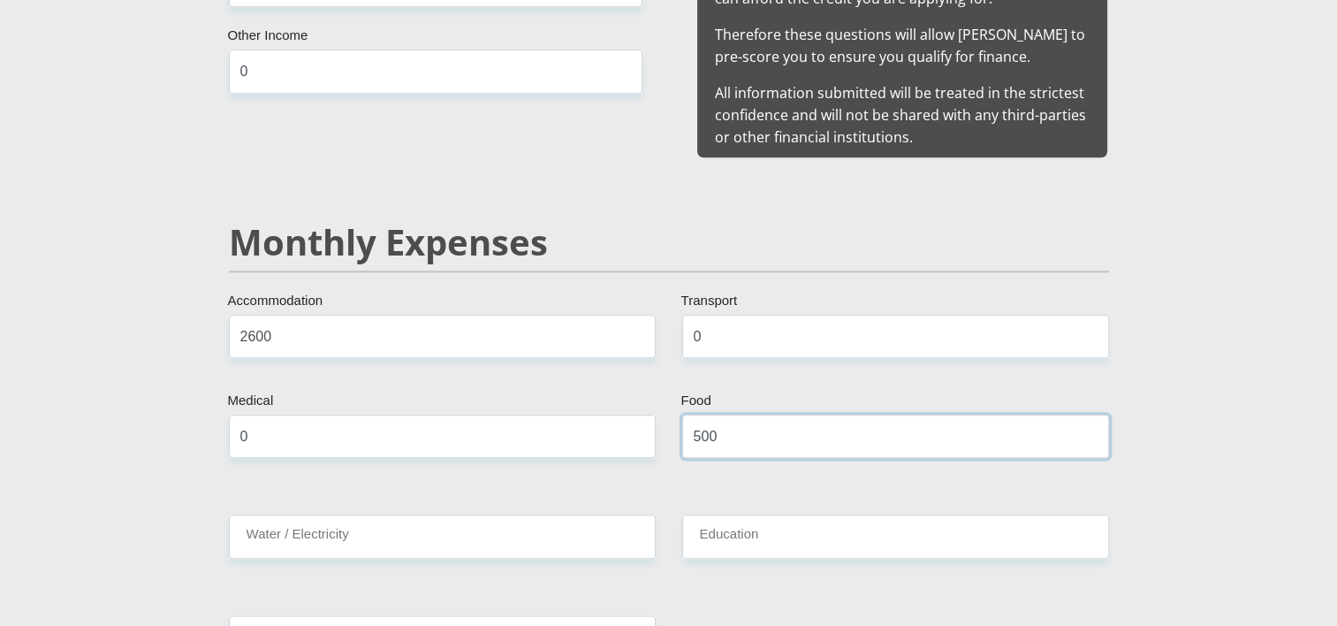
type input "500"
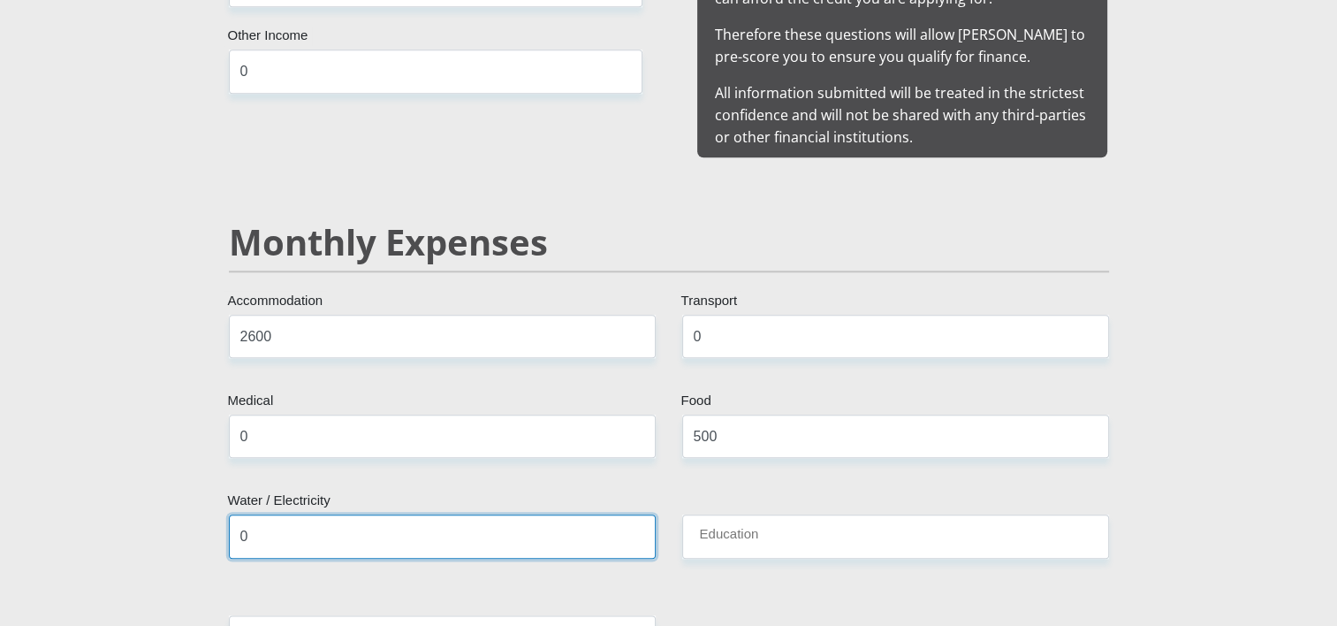
type input "0"
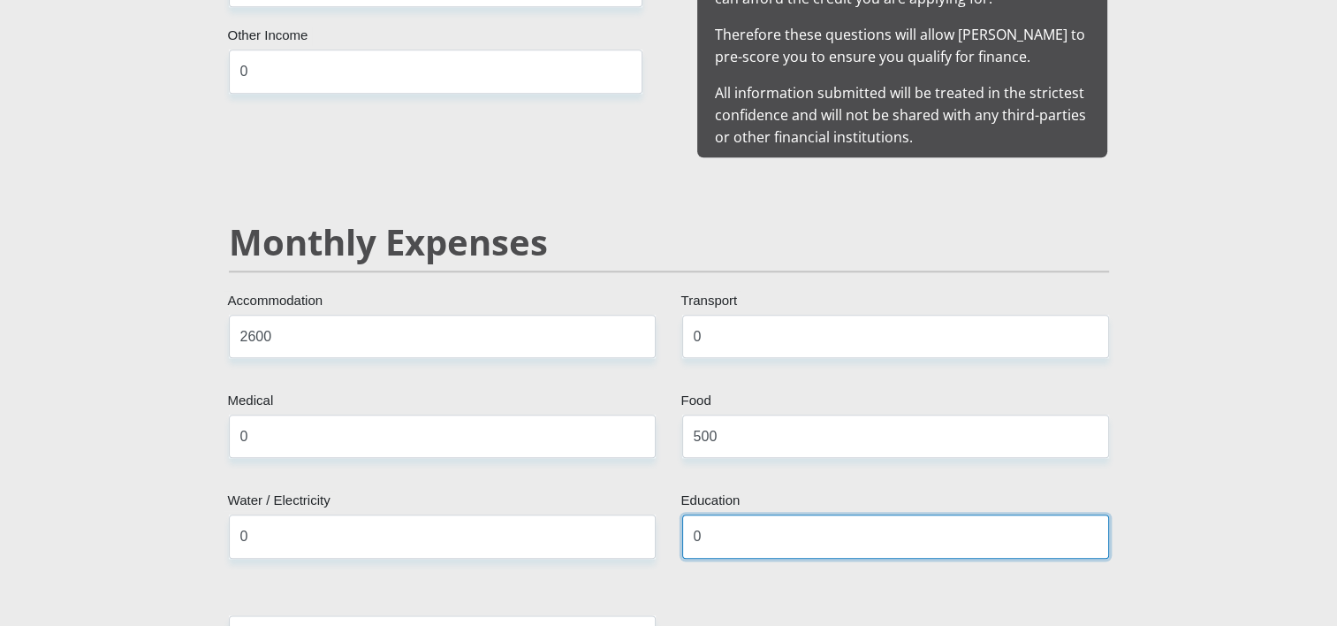
type input "0"
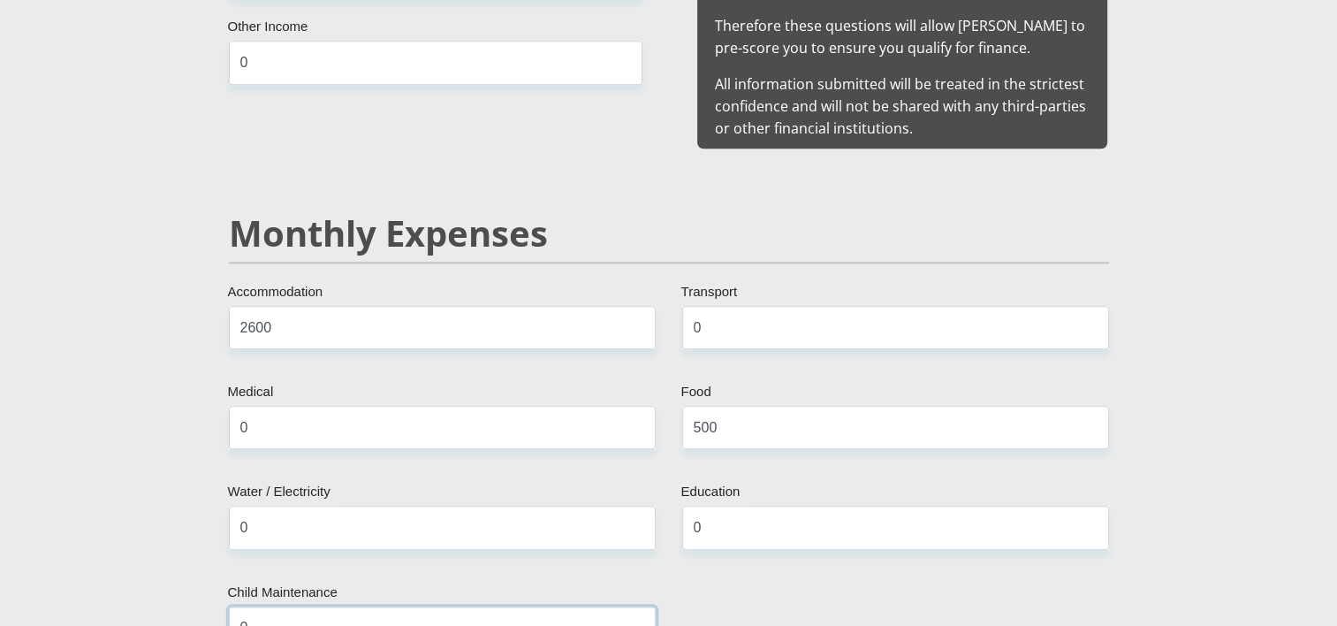
type input "0"
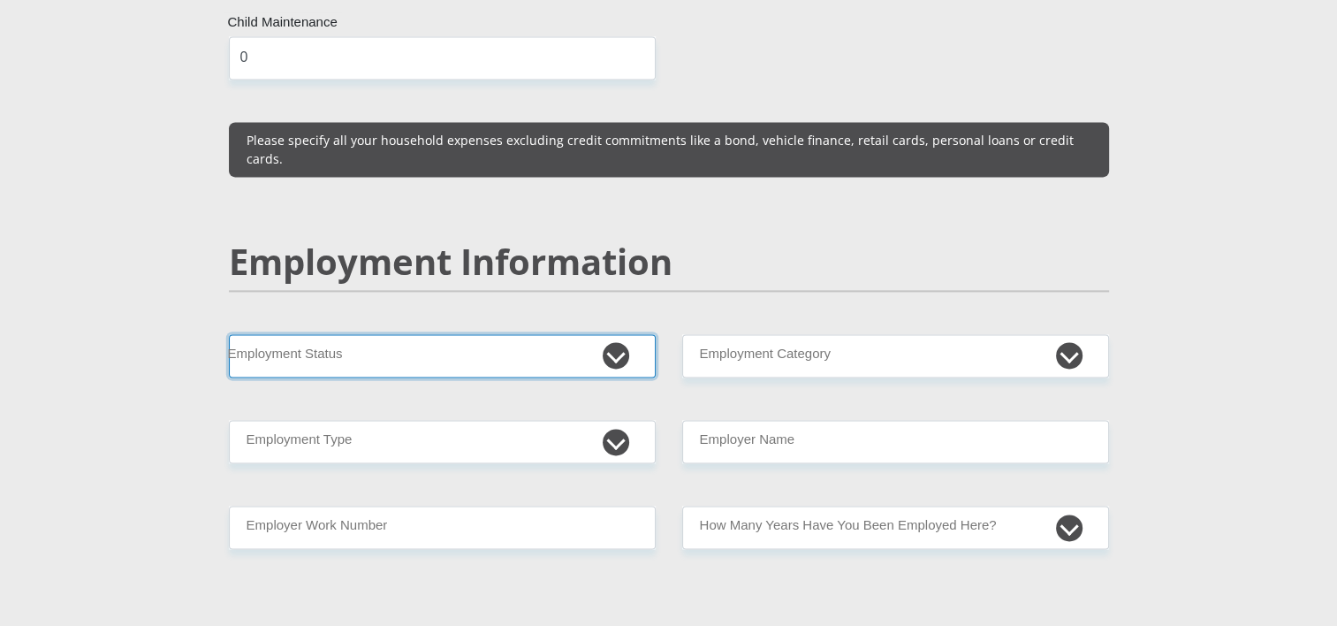
click at [424, 334] on select "Permanent/Full-time Part-time/Casual [DEMOGRAPHIC_DATA] Worker Self-Employed Ho…" at bounding box center [442, 355] width 427 height 43
select select "1"
click at [229, 334] on select "Permanent/Full-time Part-time/Casual [DEMOGRAPHIC_DATA] Worker Self-Employed Ho…" at bounding box center [442, 355] width 427 height 43
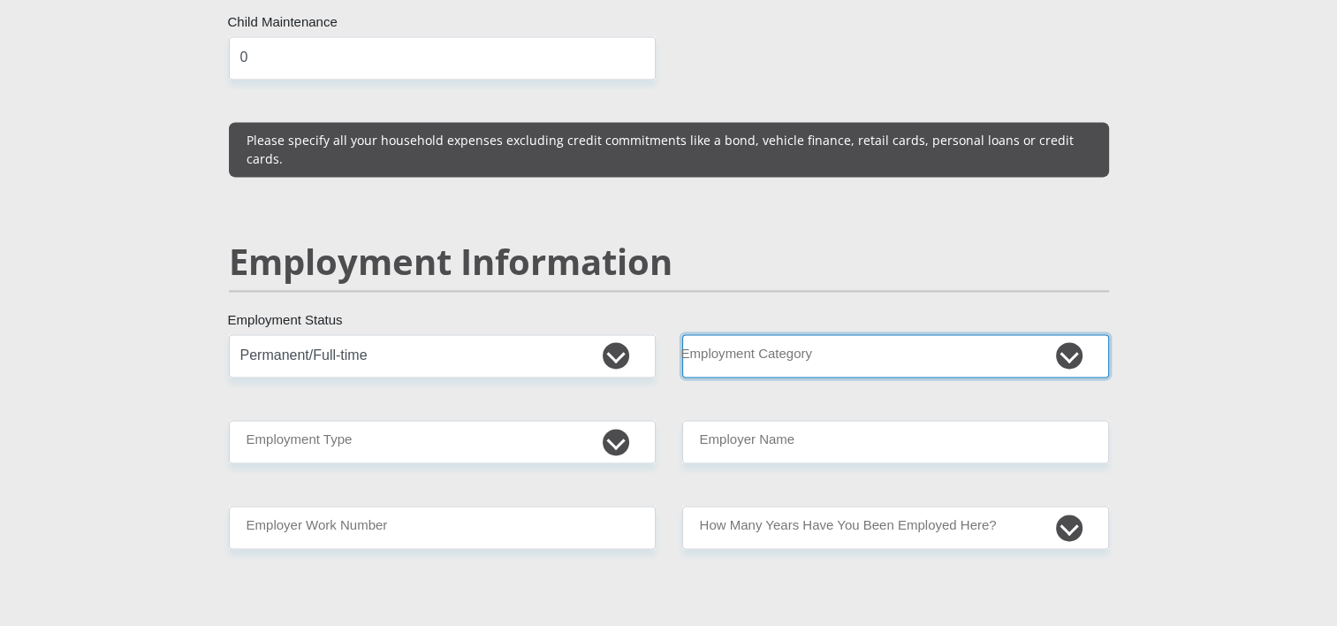
click at [786, 334] on select "AGRICULTURE ALCOHOL & TOBACCO CONSTRUCTION MATERIALS METALLURGY EQUIPMENT FOR R…" at bounding box center [895, 355] width 427 height 43
click at [764, 334] on select "AGRICULTURE ALCOHOL & TOBACCO CONSTRUCTION MATERIALS METALLURGY EQUIPMENT FOR R…" at bounding box center [895, 355] width 427 height 43
click at [1073, 334] on select "AGRICULTURE ALCOHOL & TOBACCO CONSTRUCTION MATERIALS METALLURGY EQUIPMENT FOR R…" at bounding box center [895, 355] width 427 height 43
select select "53"
click at [682, 334] on select "AGRICULTURE ALCOHOL & TOBACCO CONSTRUCTION MATERIALS METALLURGY EQUIPMENT FOR R…" at bounding box center [895, 355] width 427 height 43
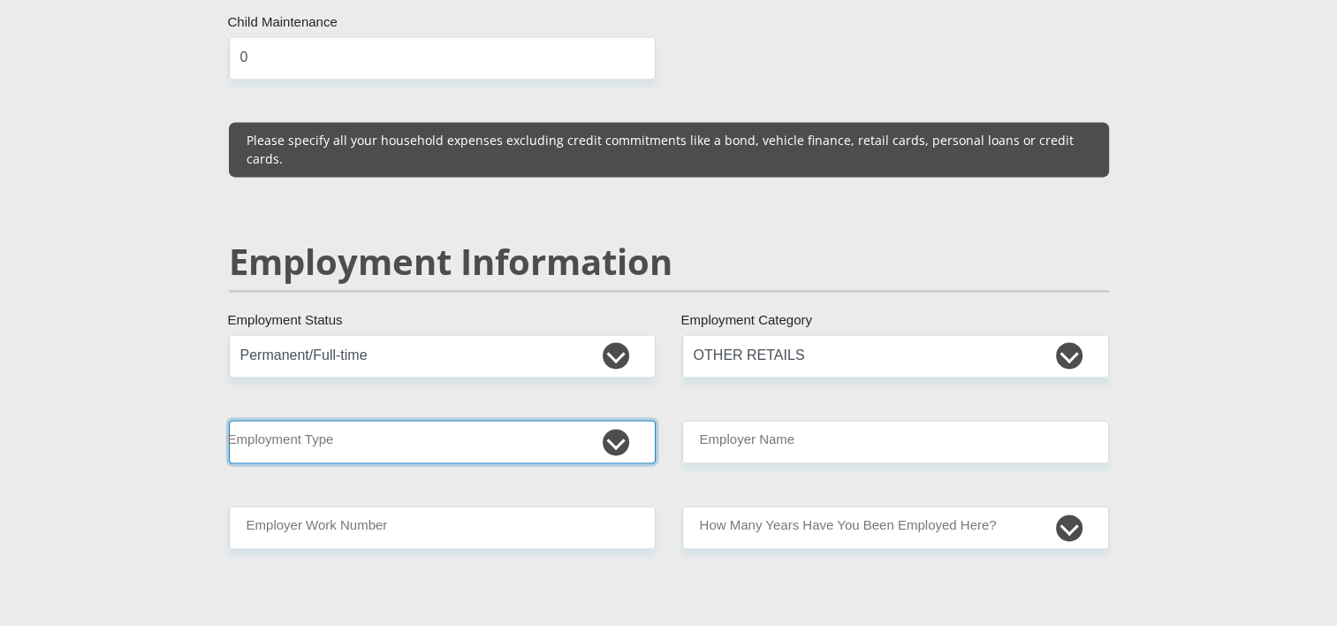
click at [368, 420] on select "College/Lecturer Craft Seller Creative Driver Executive Farmer Forces - Non Com…" at bounding box center [442, 441] width 427 height 43
select select "Office Staff/Clerk"
click at [229, 420] on select "College/Lecturer Craft Seller Creative Driver Executive Farmer Forces - Non Com…" at bounding box center [442, 441] width 427 height 43
click at [400, 420] on select "College/Lecturer Craft Seller Creative Driver Executive Farmer Forces - Non Com…" at bounding box center [442, 441] width 427 height 43
click at [229, 420] on select "College/Lecturer Craft Seller Creative Driver Executive Farmer Forces - Non Com…" at bounding box center [442, 441] width 427 height 43
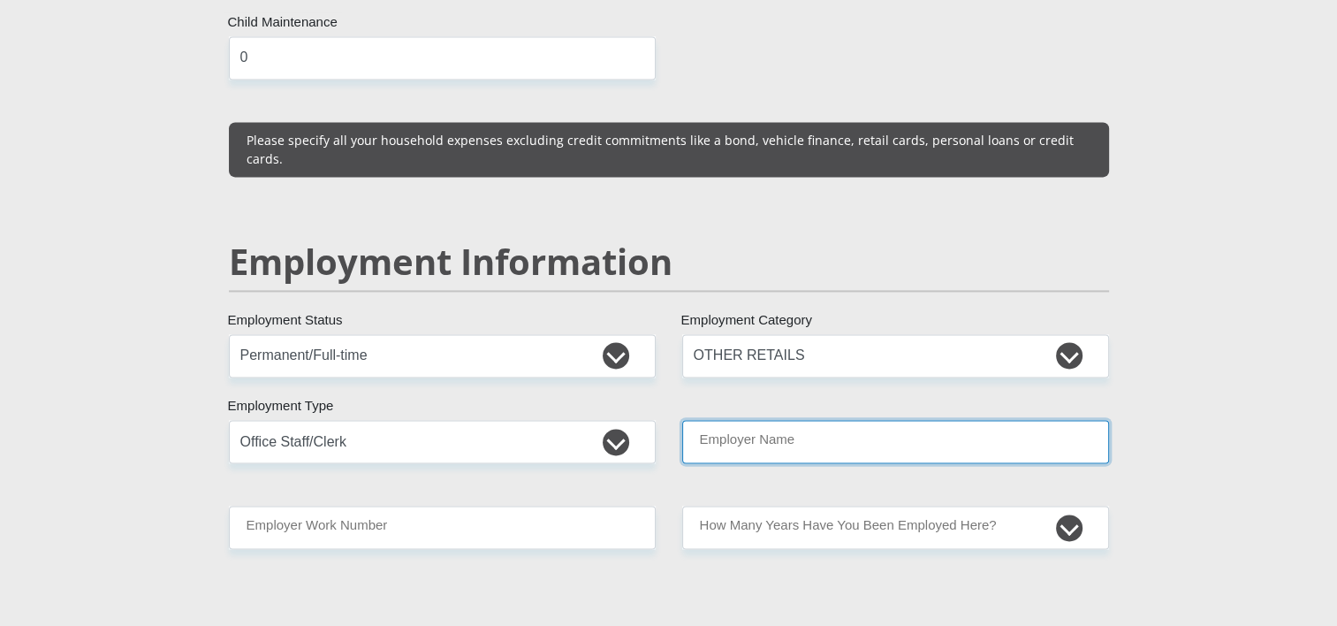
click at [742, 420] on input "Employer Name" at bounding box center [895, 441] width 427 height 43
type input "PinnacleMicro"
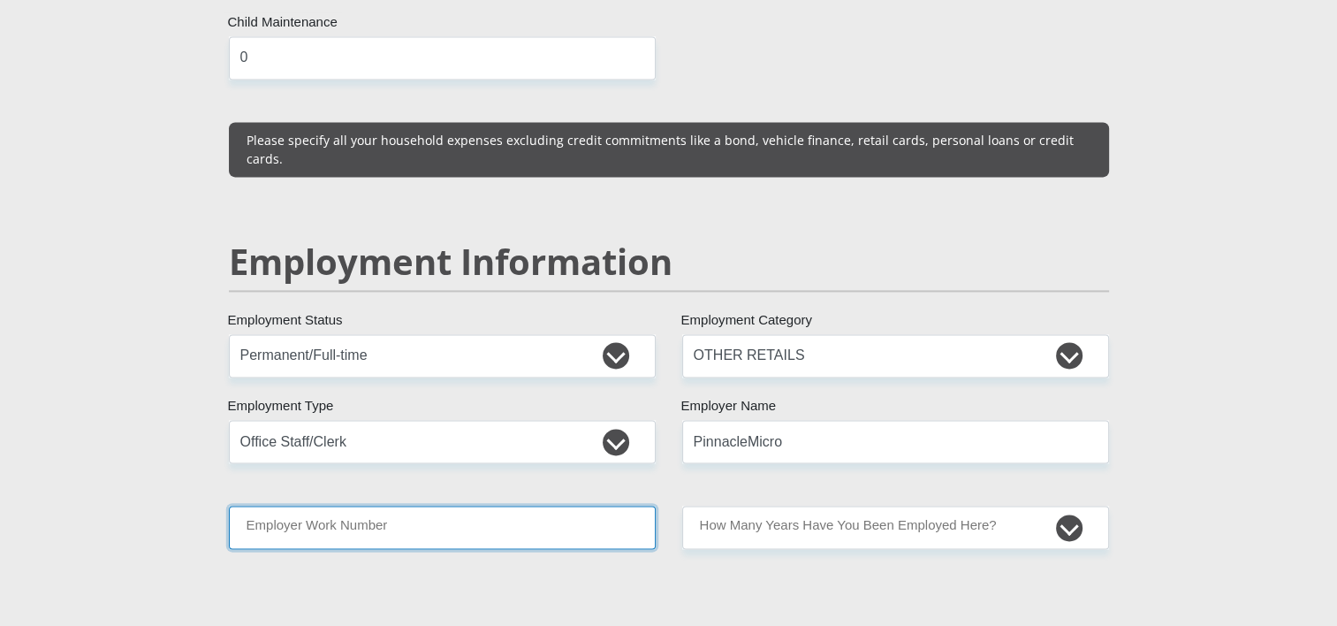
type input "0738110116"
type input "Chelsea-Claire"
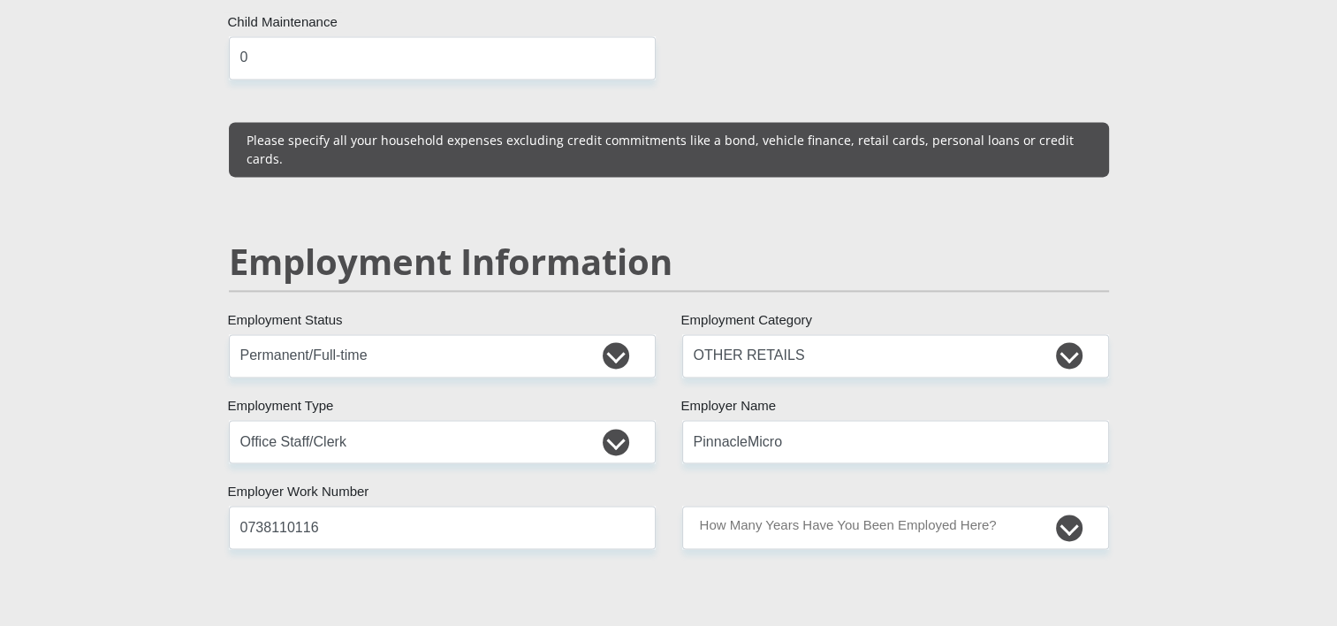
type input "[PERSON_NAME]"
drag, startPoint x: 368, startPoint y: 487, endPoint x: 101, endPoint y: 534, distance: 270.9
click at [101, 534] on section "Personal Details Mr Ms Mrs Dr [PERSON_NAME] Title ChelseaClaire First Name [PER…" at bounding box center [668, 328] width 1337 height 5465
type input "0215500100"
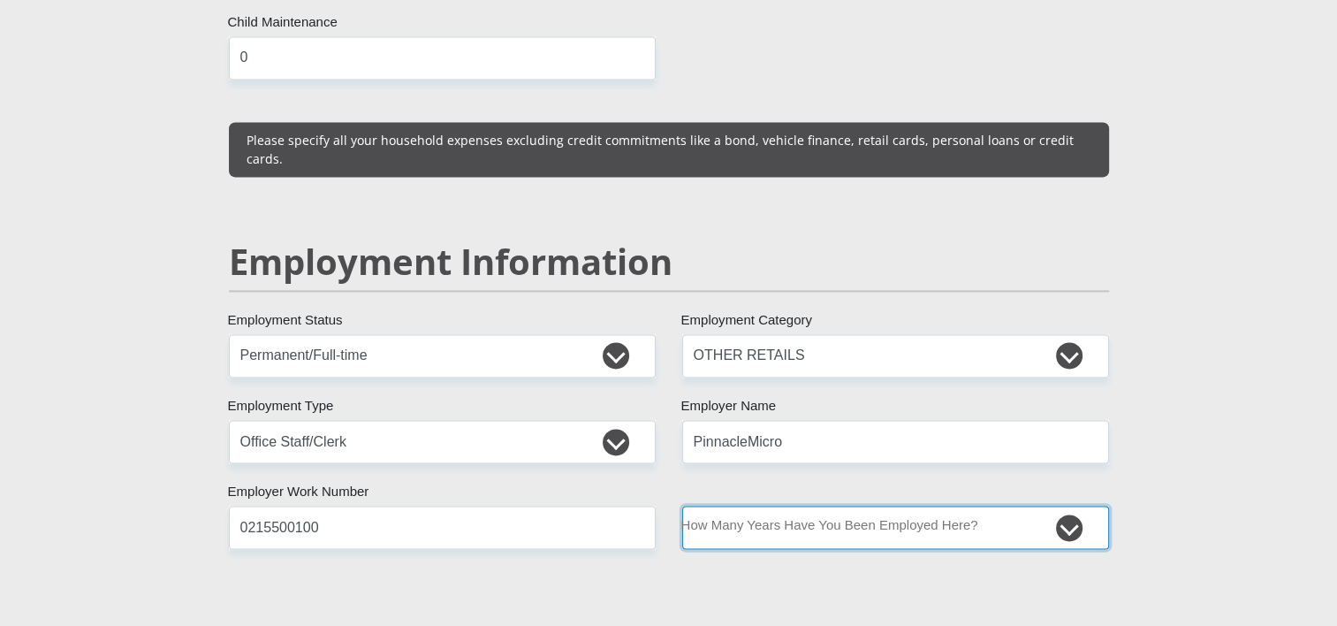
click at [1041, 505] on select "less than 1 year 1-3 years 3-5 years 5+ years" at bounding box center [895, 526] width 427 height 43
select select "60"
click at [682, 505] on select "less than 1 year 1-3 years 3-5 years 5+ years" at bounding box center [895, 526] width 427 height 43
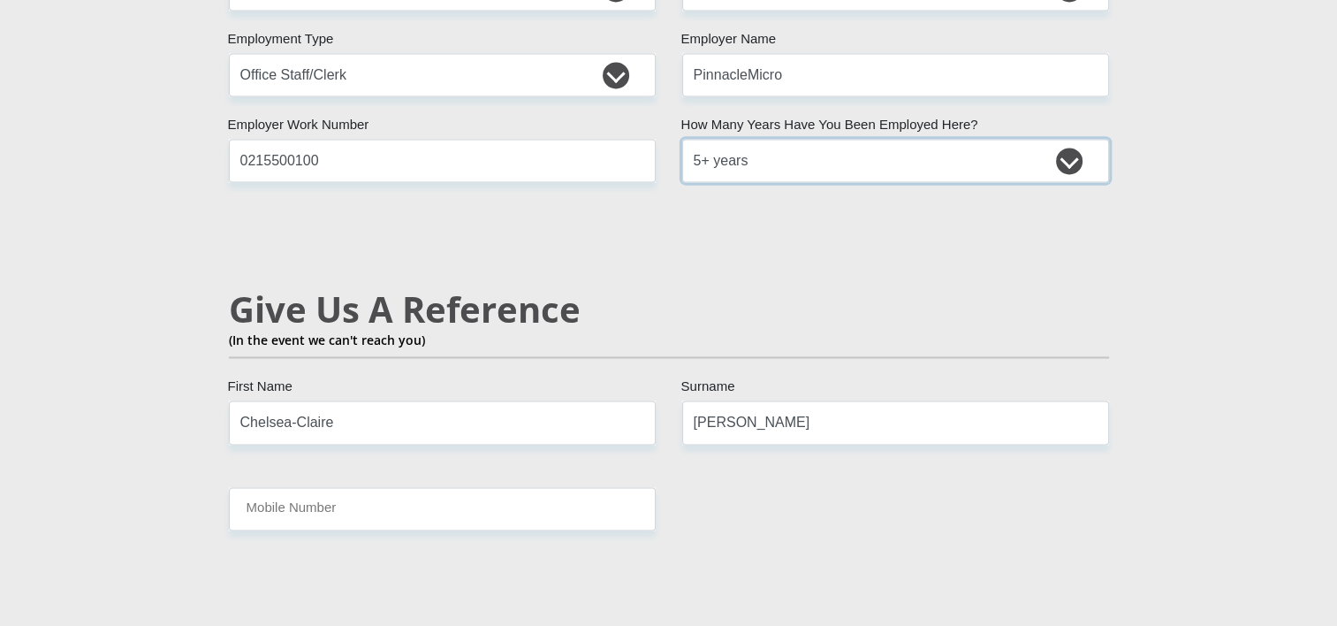
scroll to position [2871, 0]
drag, startPoint x: 403, startPoint y: 372, endPoint x: 27, endPoint y: 345, distance: 377.4
type input "[PERSON_NAME]"
type input "Boonzaier"
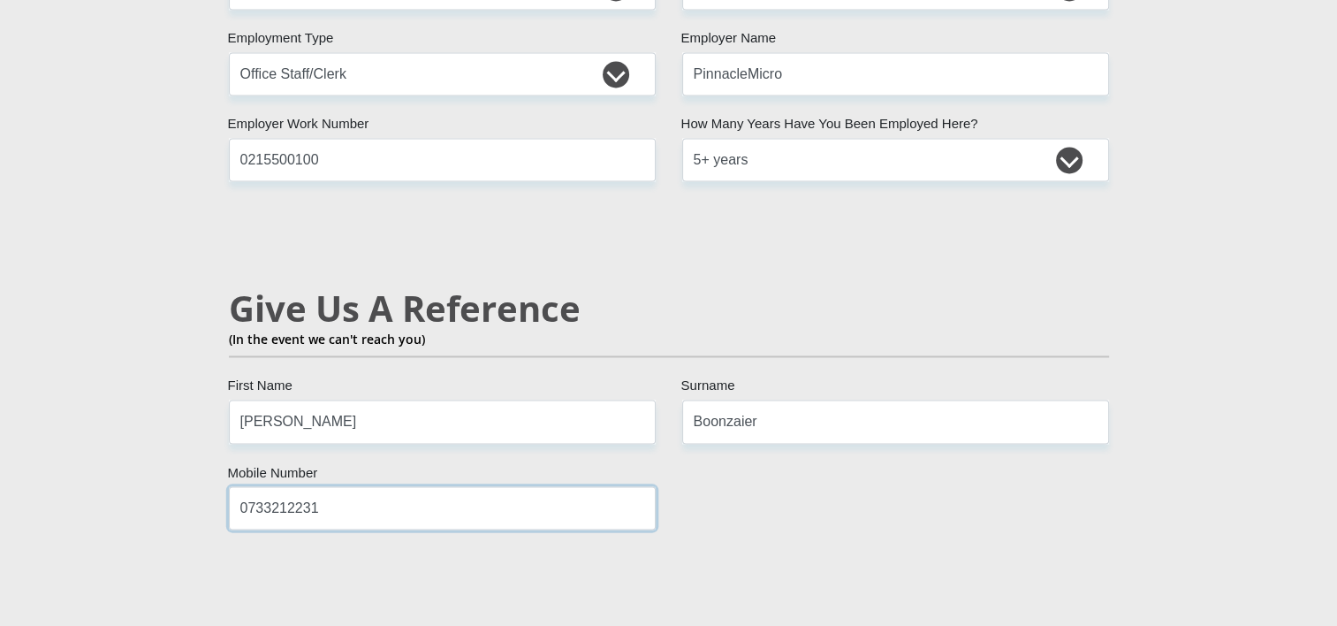
type input "0733212231"
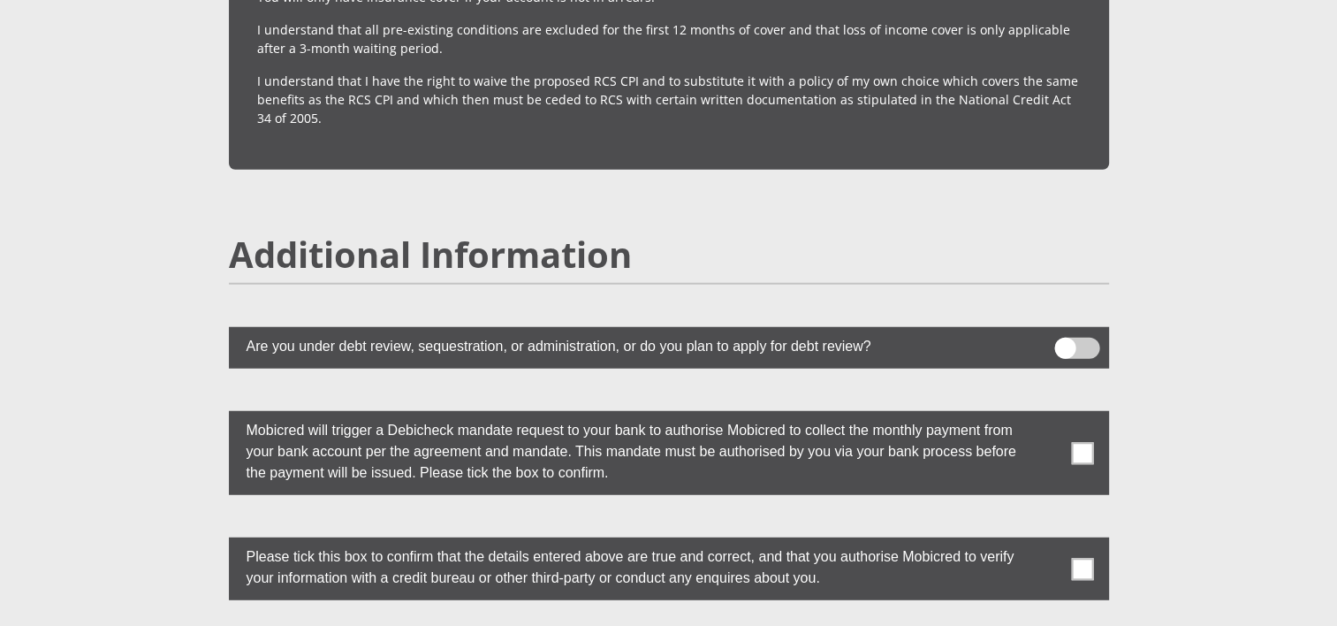
scroll to position [4629, 0]
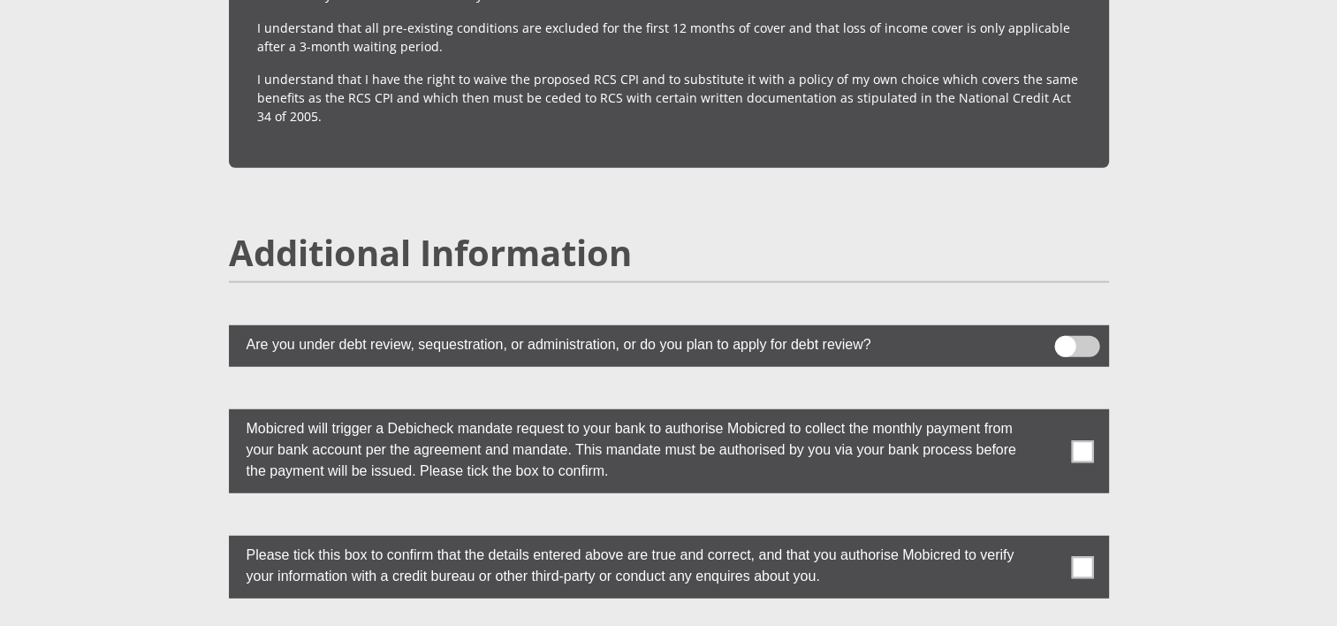
click at [1083, 440] on span at bounding box center [1082, 451] width 22 height 22
click at [1047, 414] on input "checkbox" at bounding box center [1047, 414] width 0 height 0
click at [1082, 556] on span at bounding box center [1082, 567] width 22 height 22
click at [1047, 540] on input "checkbox" at bounding box center [1047, 540] width 0 height 0
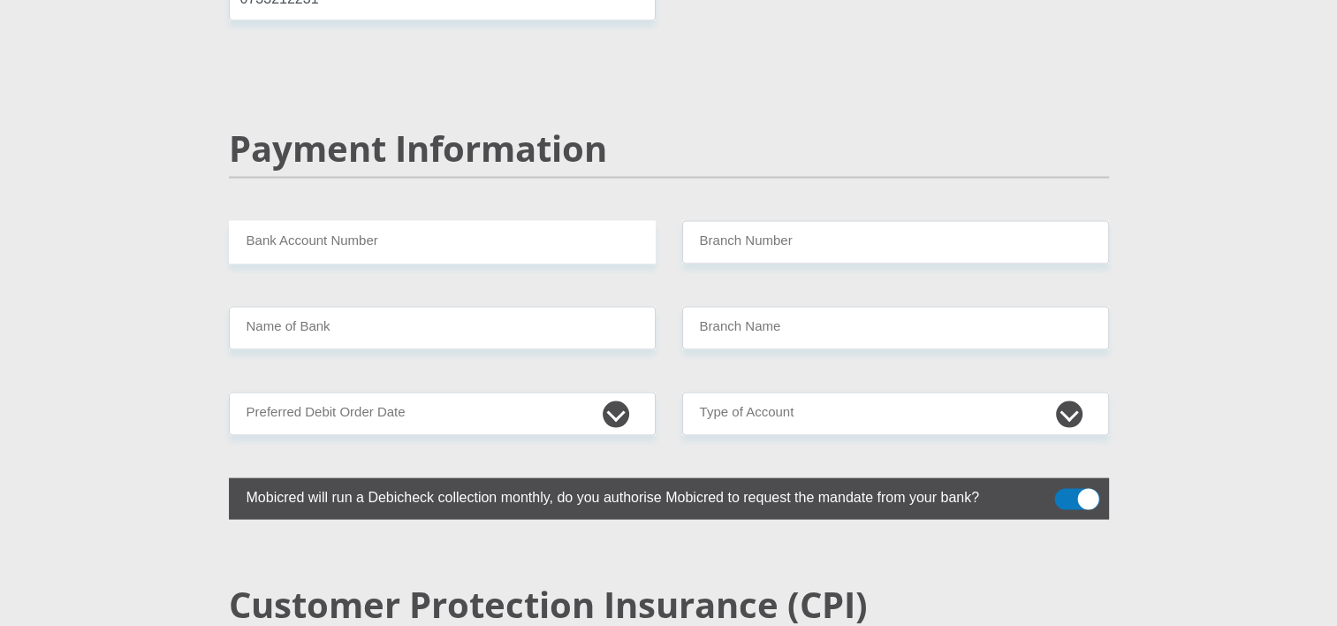
scroll to position [3378, 0]
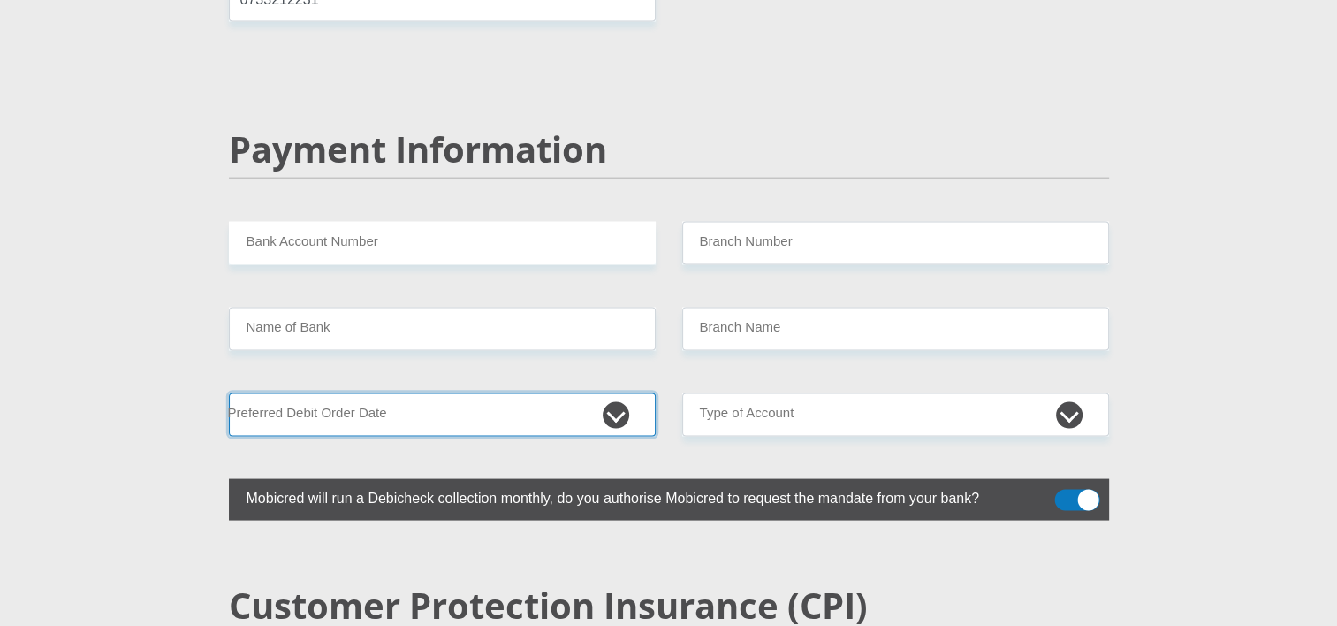
click at [575, 393] on select "1st 2nd 3rd 4th 5th 7th 18th 19th 20th 21st 22nd 23rd 24th 25th 26th 27th 28th …" at bounding box center [442, 414] width 427 height 43
select select "25"
click at [229, 393] on select "1st 2nd 3rd 4th 5th 7th 18th 19th 20th 21st 22nd 23rd 24th 25th 26th 27th 28th …" at bounding box center [442, 414] width 427 height 43
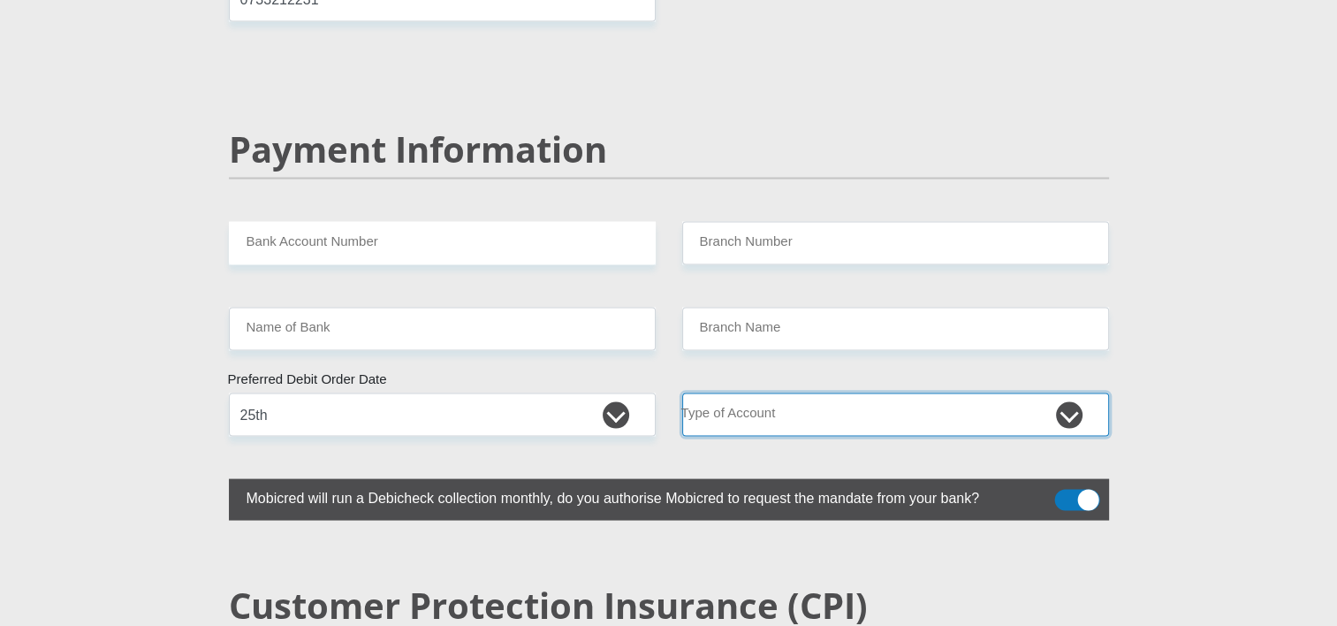
click at [805, 393] on select "Cheque Savings" at bounding box center [895, 414] width 427 height 43
select select "SAV"
click at [682, 393] on select "Cheque Savings" at bounding box center [895, 414] width 427 height 43
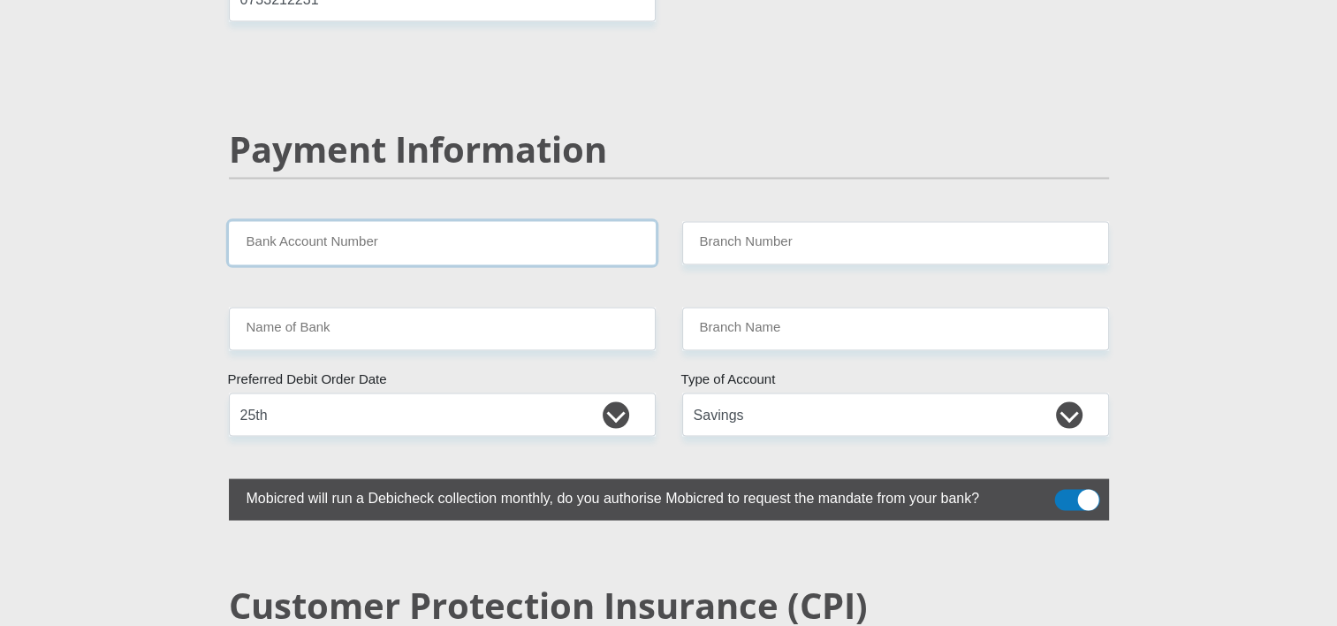
click at [439, 222] on input "Bank Account Number" at bounding box center [442, 243] width 427 height 43
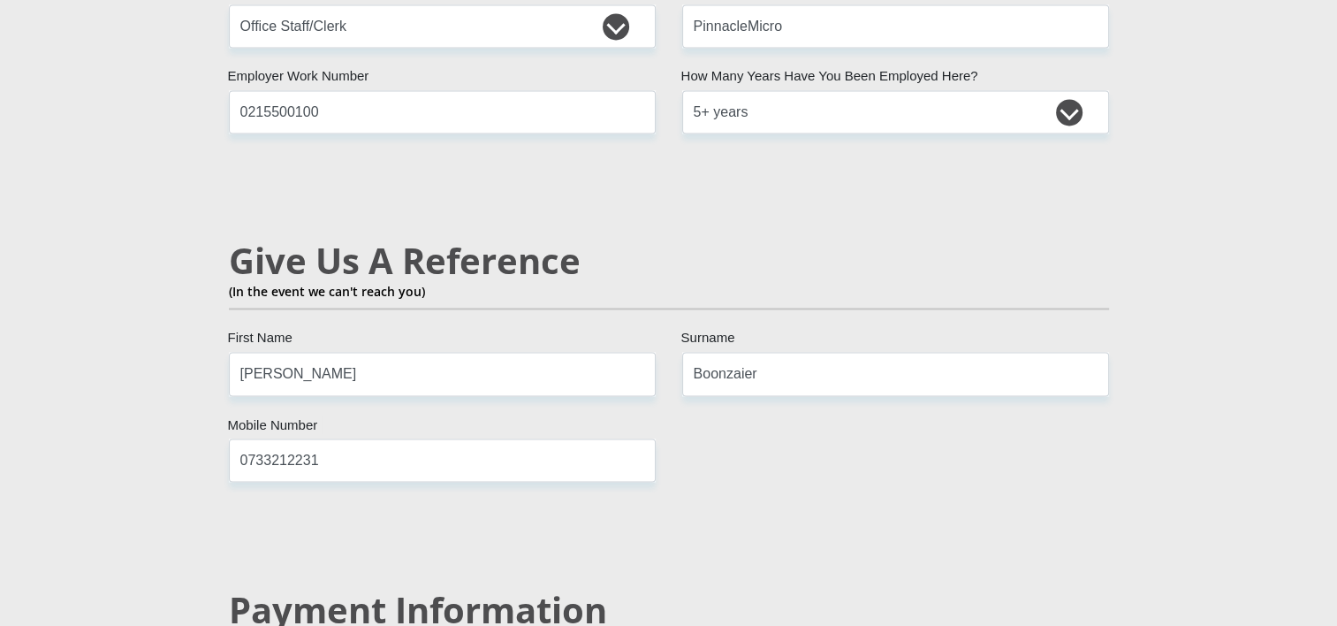
scroll to position [2917, 0]
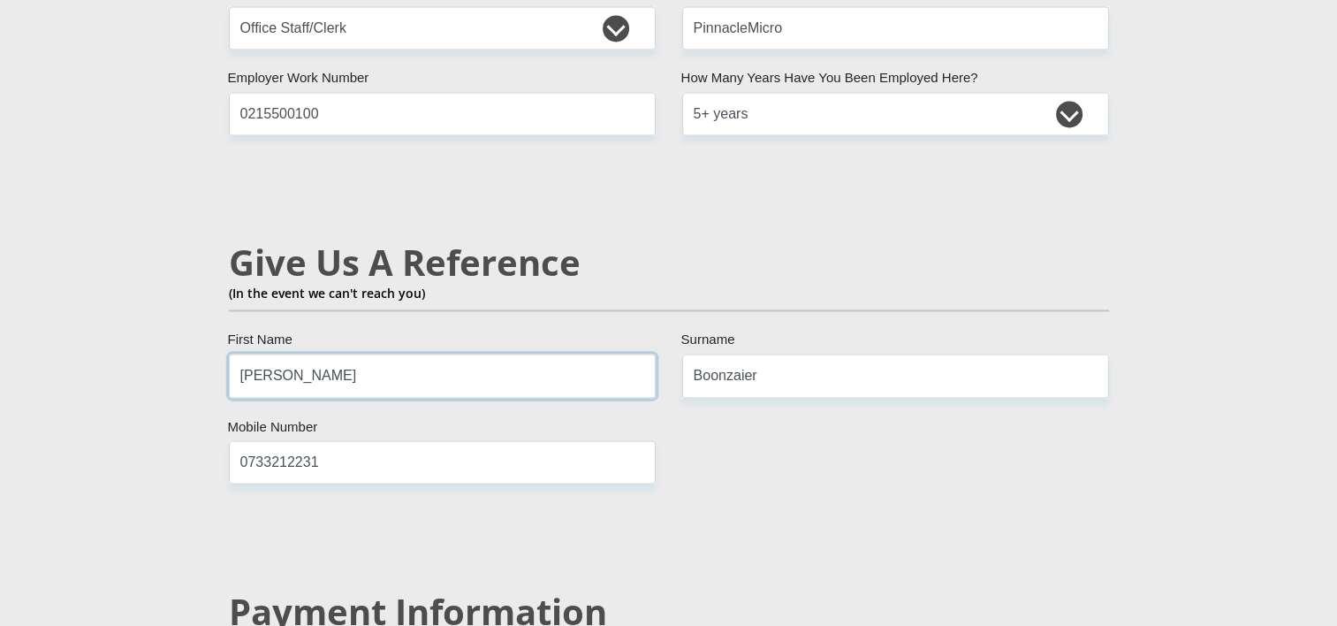
click at [426, 353] on input "[PERSON_NAME]" at bounding box center [442, 374] width 427 height 43
drag, startPoint x: 426, startPoint y: 324, endPoint x: 93, endPoint y: 299, distance: 334.1
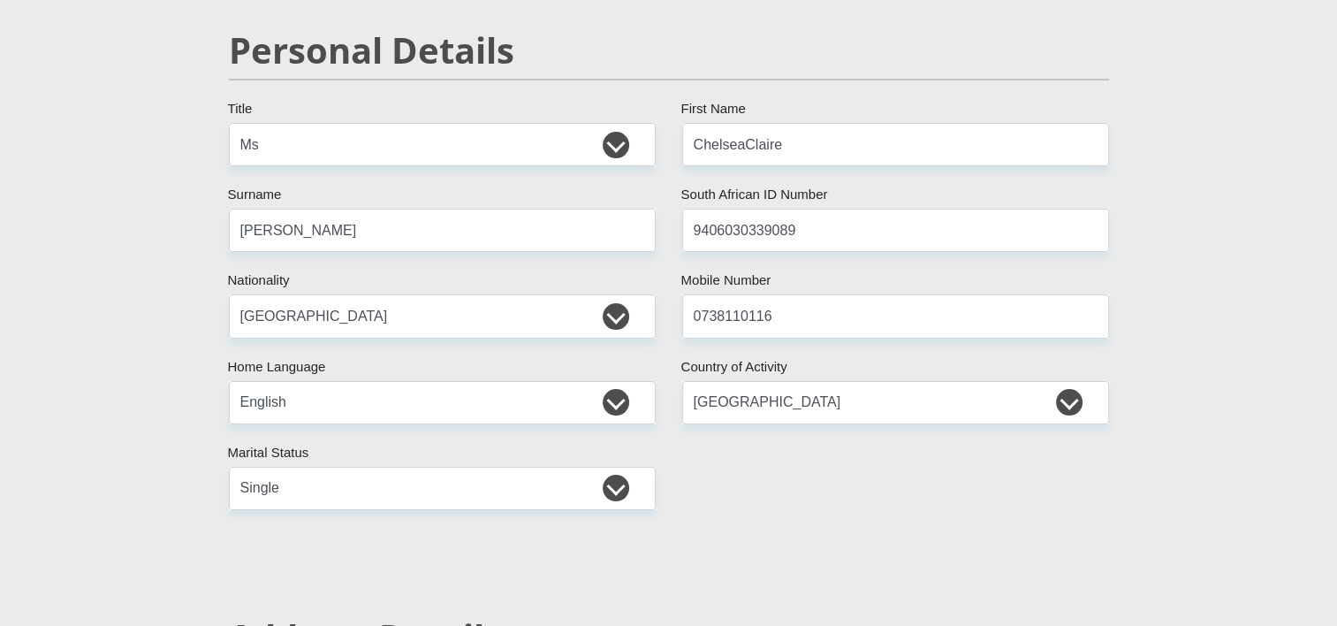
scroll to position [0, 0]
